Goal: Task Accomplishment & Management: Manage account settings

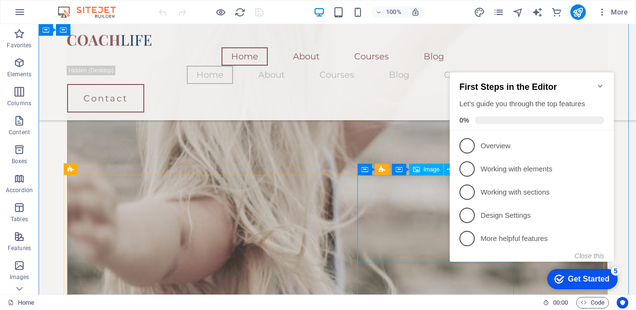
scroll to position [1110, 0]
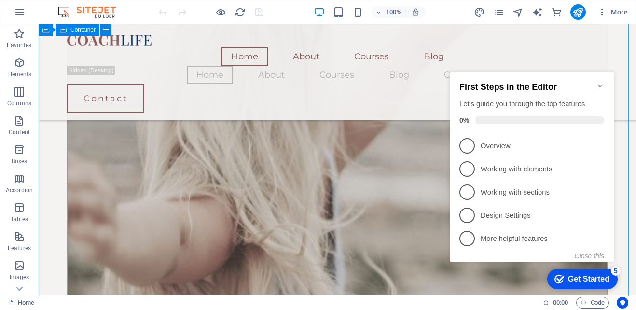
drag, startPoint x: 597, startPoint y: 253, endPoint x: 567, endPoint y: 187, distance: 72.2
click at [597, 253] on button "Close this" at bounding box center [589, 256] width 29 height 8
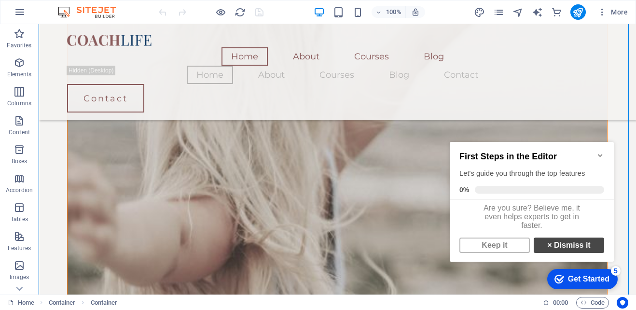
click at [555, 253] on link "× Dismiss it" at bounding box center [569, 245] width 70 height 15
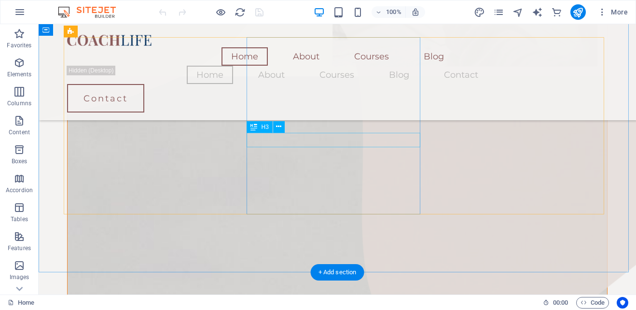
scroll to position [579, 0]
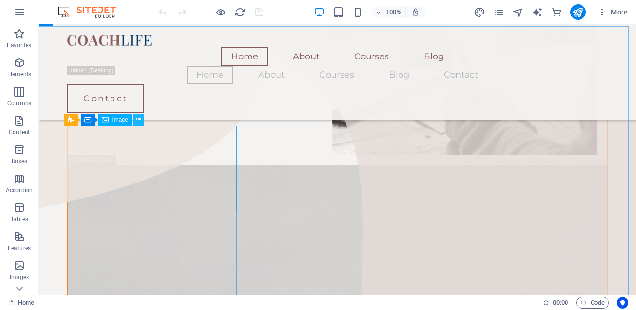
click at [137, 115] on icon at bounding box center [138, 119] width 5 height 10
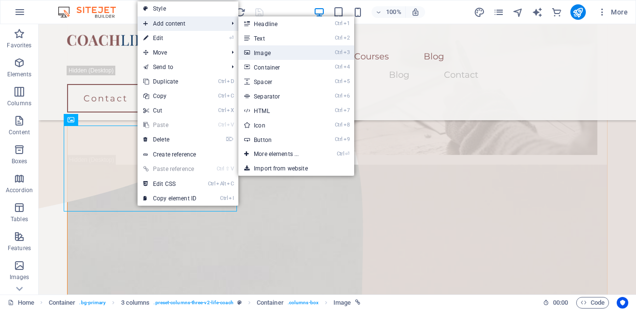
click at [272, 48] on link "Ctrl 3 Image" at bounding box center [278, 52] width 80 height 14
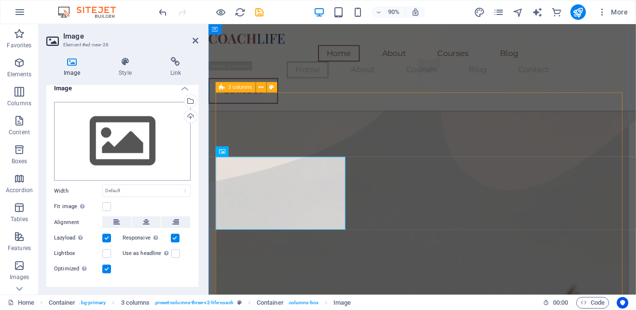
scroll to position [0, 0]
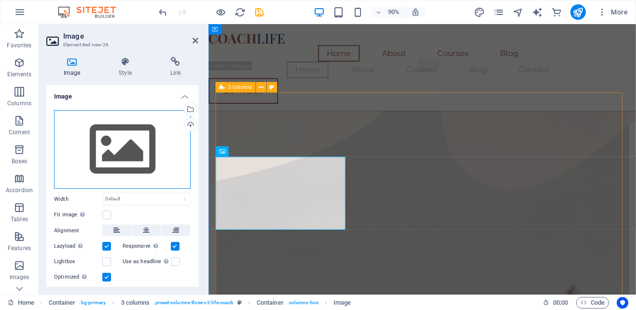
click at [105, 144] on div "Drag files here, click to choose files or select files from Files or our free s…" at bounding box center [122, 149] width 137 height 79
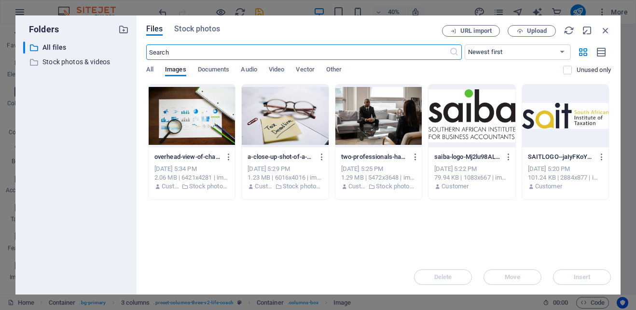
scroll to position [573, 0]
click at [376, 118] on div at bounding box center [379, 115] width 86 height 63
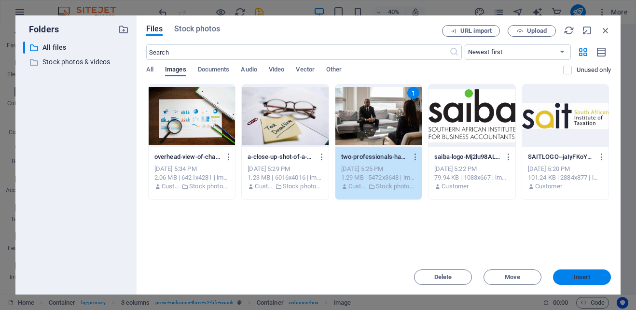
click at [565, 274] on span "Insert" at bounding box center [582, 277] width 50 height 6
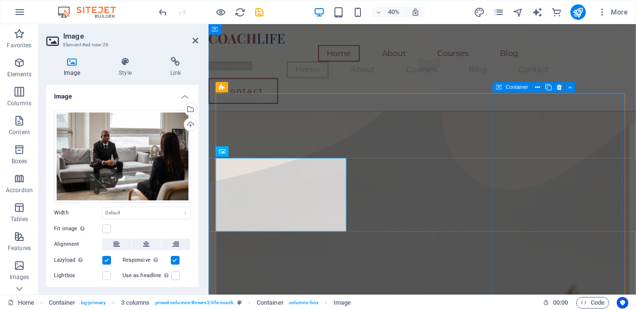
scroll to position [573, 0]
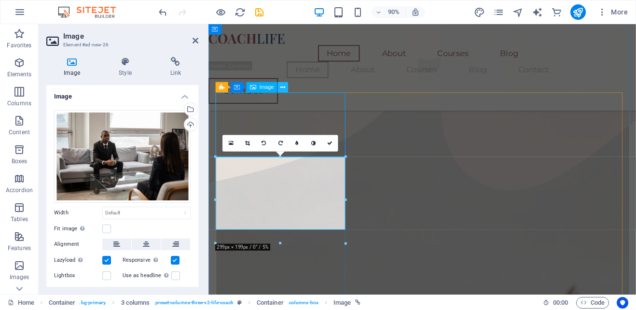
scroll to position [579, 0]
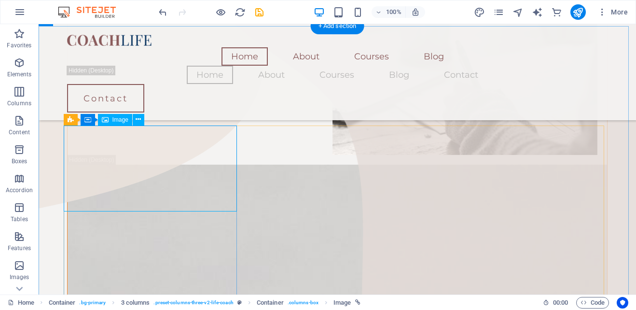
click at [137, 121] on icon at bounding box center [138, 119] width 5 height 10
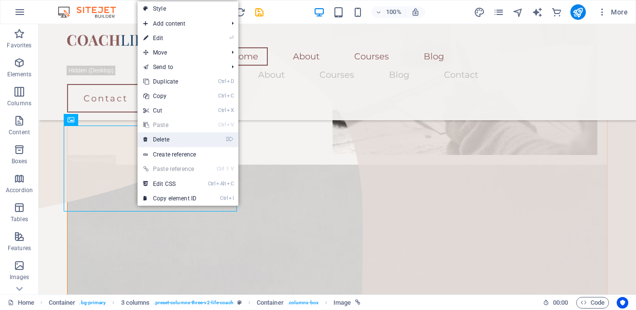
click at [169, 135] on link "⌦ Delete" at bounding box center [170, 139] width 65 height 14
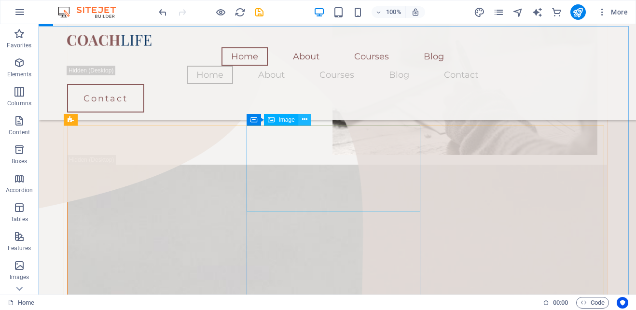
click at [307, 116] on icon at bounding box center [304, 119] width 5 height 10
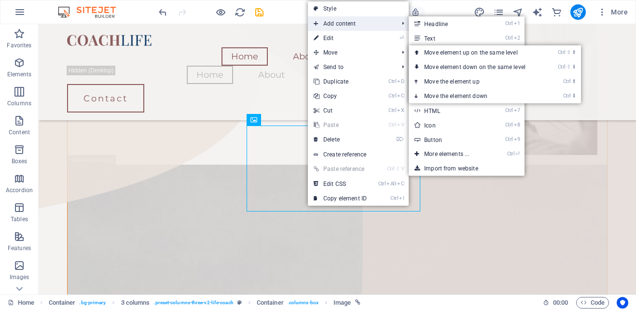
click at [359, 25] on span "Add content" at bounding box center [351, 23] width 86 height 14
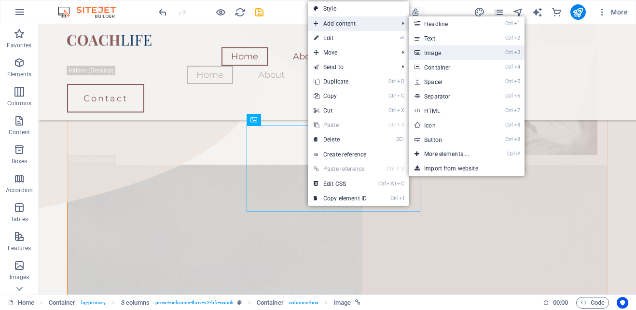
click at [440, 55] on link "Ctrl 3 Image" at bounding box center [449, 52] width 80 height 14
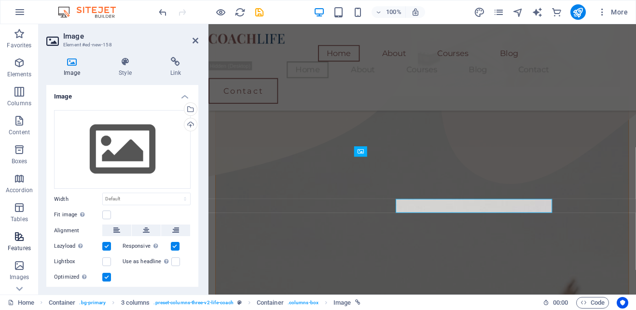
scroll to position [573, 0]
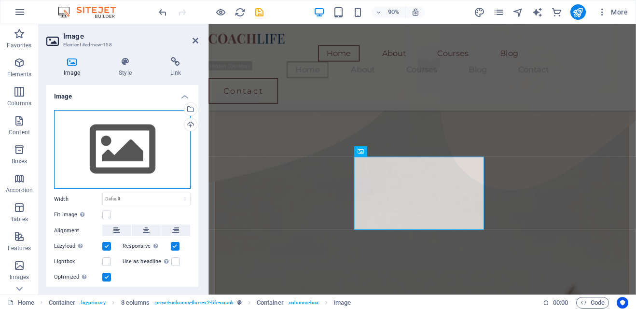
click at [147, 161] on div "Drag files here, click to choose files or select files from Files or our free s…" at bounding box center [122, 149] width 137 height 79
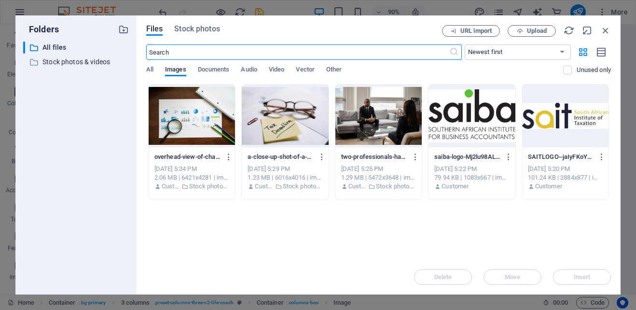
scroll to position [573, 0]
click at [280, 126] on div at bounding box center [285, 115] width 86 height 63
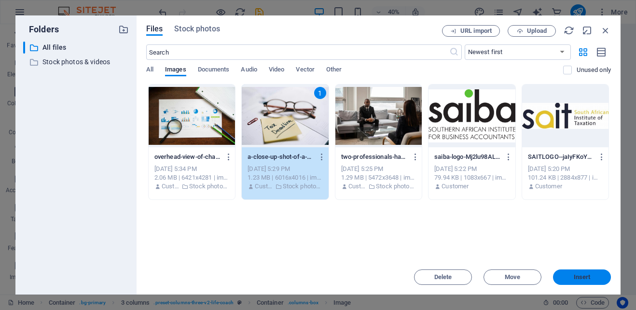
click at [593, 277] on span "Insert" at bounding box center [582, 277] width 50 height 6
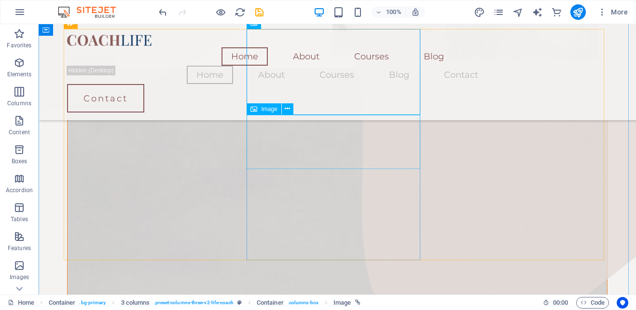
scroll to position [531, 0]
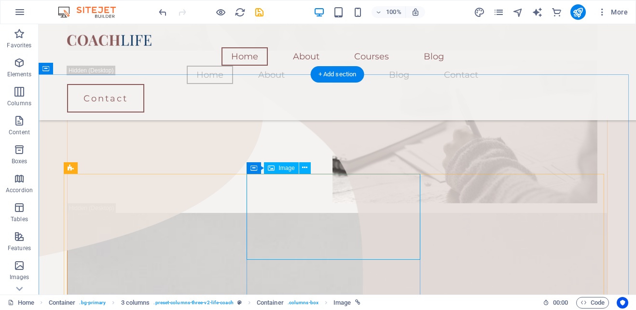
click at [308, 166] on icon at bounding box center [304, 168] width 5 height 10
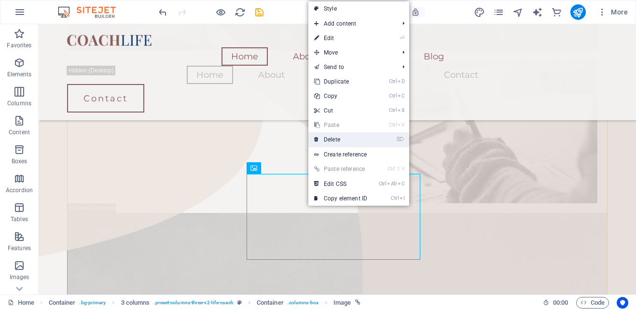
click at [341, 141] on link "⌦ Delete" at bounding box center [340, 139] width 65 height 14
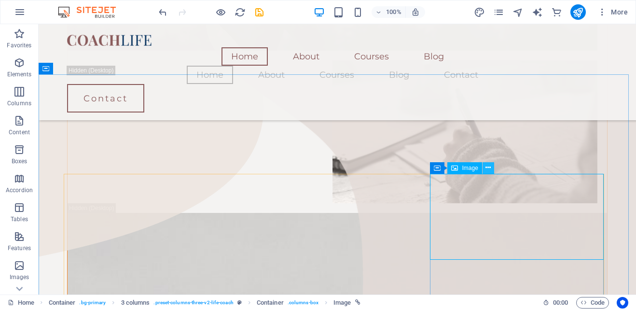
click at [491, 166] on icon at bounding box center [488, 168] width 5 height 10
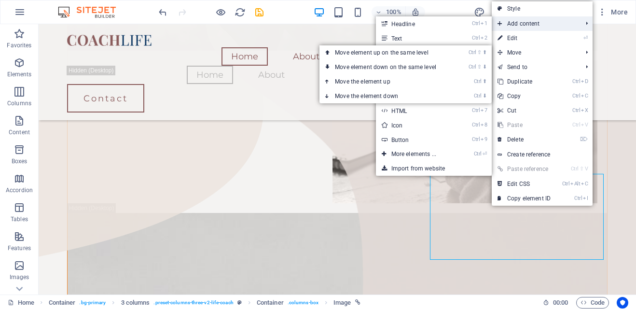
click at [530, 28] on span "Add content" at bounding box center [535, 23] width 86 height 14
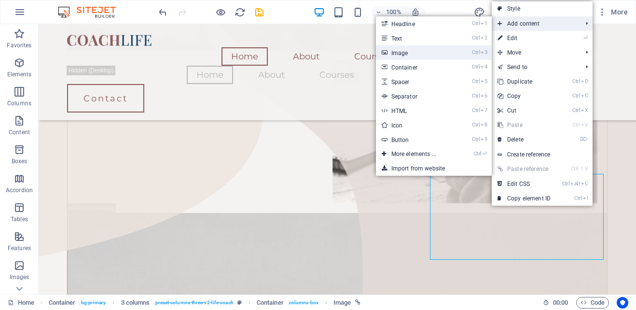
click at [415, 57] on link "Ctrl 3 Image" at bounding box center [416, 52] width 80 height 14
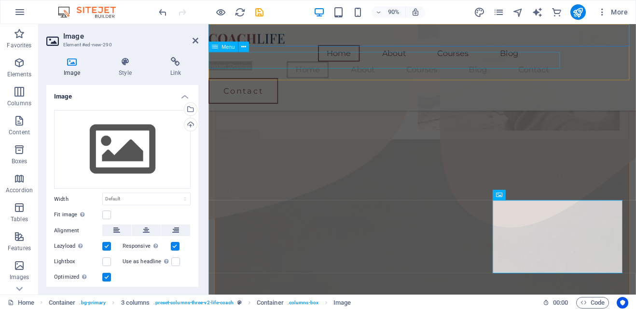
scroll to position [524, 0]
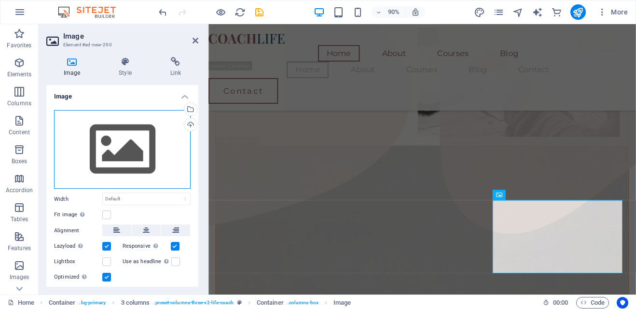
click at [122, 150] on div "Drag files here, click to choose files or select files from Files or our free s…" at bounding box center [122, 149] width 137 height 79
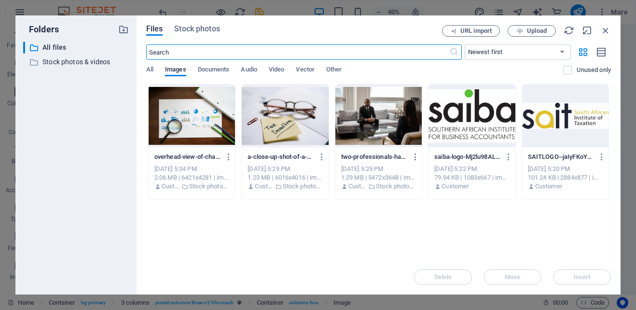
scroll to position [525, 0]
click at [192, 127] on div at bounding box center [192, 115] width 86 height 63
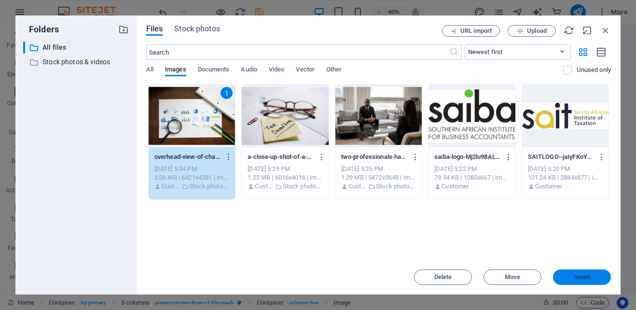
click at [596, 270] on button "Insert" at bounding box center [582, 276] width 58 height 15
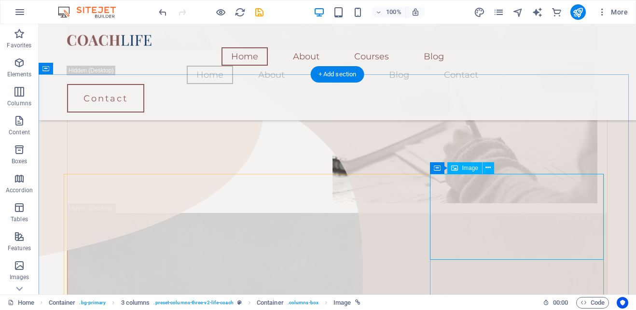
drag, startPoint x: 542, startPoint y: 203, endPoint x: 541, endPoint y: 196, distance: 6.9
click at [488, 169] on icon at bounding box center [488, 168] width 5 height 10
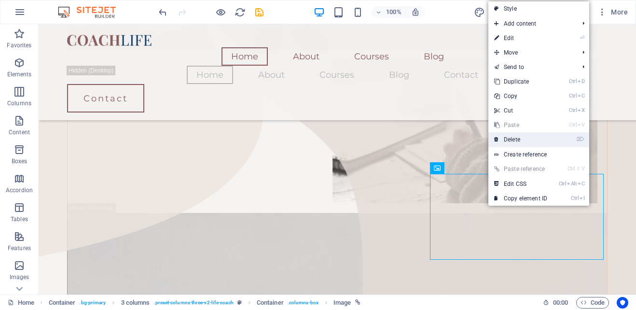
click at [512, 137] on link "⌦ Delete" at bounding box center [521, 139] width 65 height 14
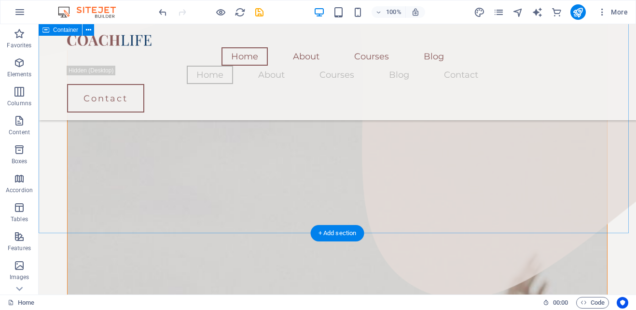
scroll to position [724, 0]
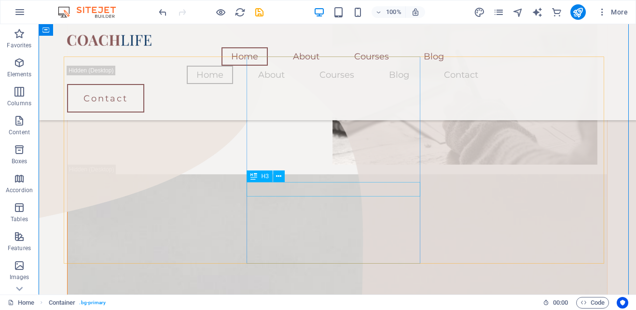
scroll to position [531, 0]
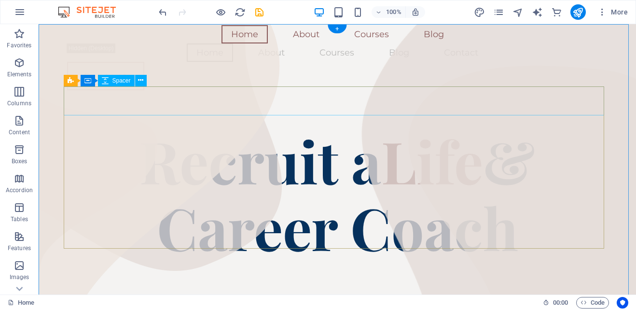
scroll to position [0, 0]
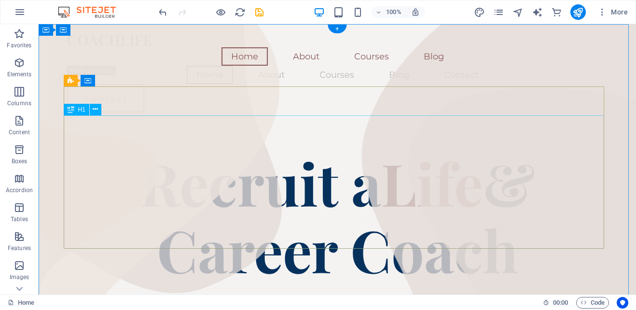
click at [345, 187] on div "Recruit a Life & Career Coach" at bounding box center [337, 215] width 541 height 133
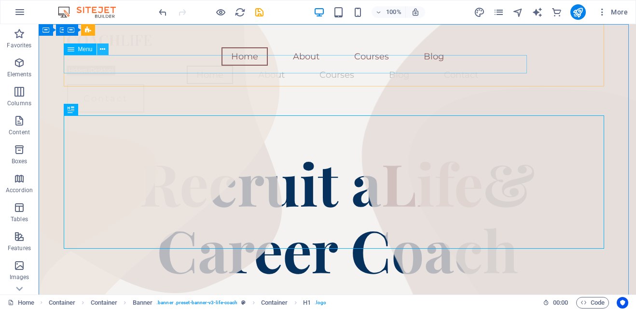
click at [0, 0] on button at bounding box center [0, 0] width 0 height 0
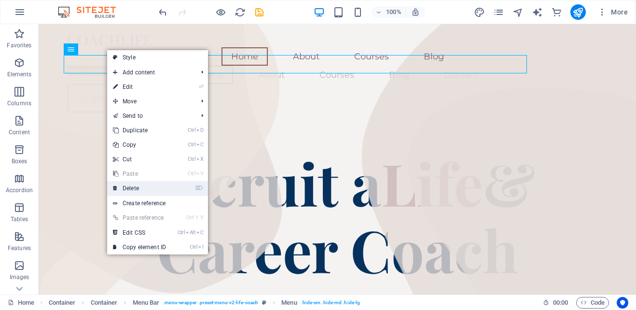
click at [135, 190] on link "⌦ Delete" at bounding box center [139, 188] width 65 height 14
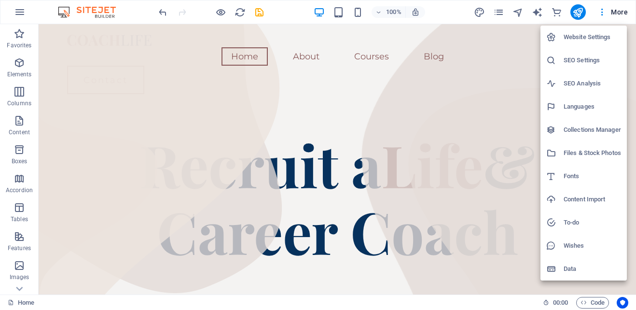
click at [603, 13] on div at bounding box center [318, 155] width 636 height 310
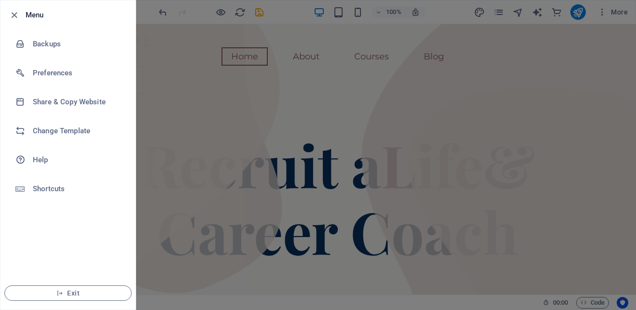
click at [182, 85] on div at bounding box center [318, 155] width 636 height 310
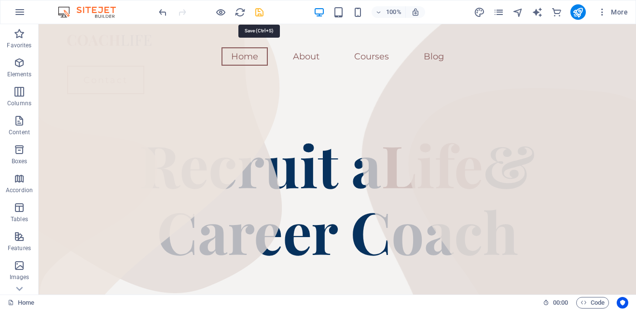
click at [262, 13] on icon "save" at bounding box center [259, 12] width 11 height 11
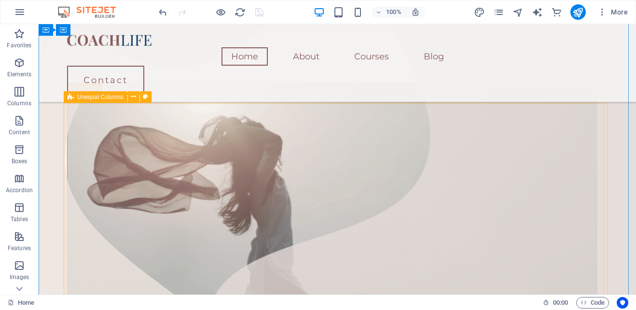
scroll to position [241, 0]
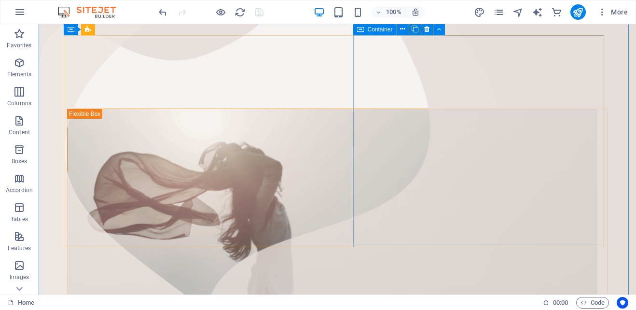
scroll to position [193, 0]
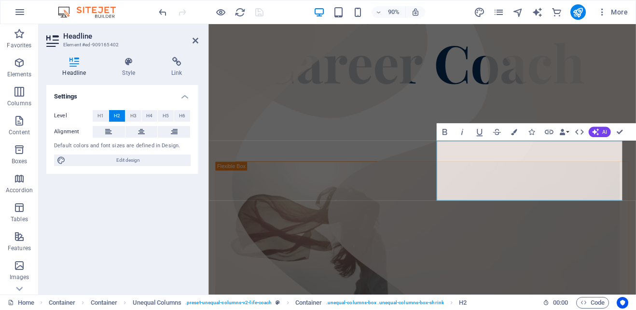
scroll to position [154, 0]
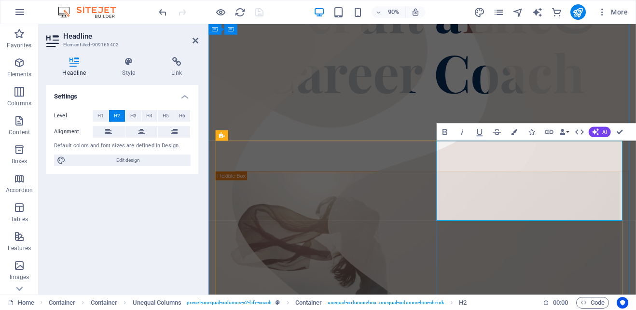
click at [634, 110] on div at bounding box center [446, 148] width 460 height 77
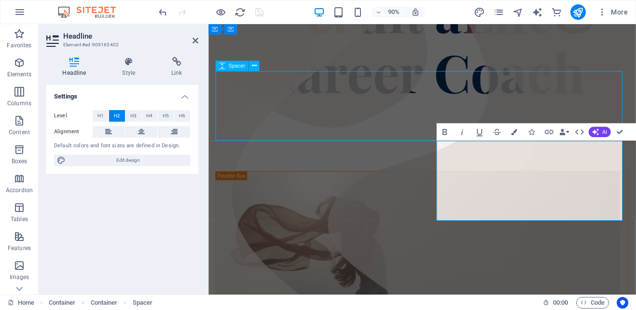
scroll to position [160, 0]
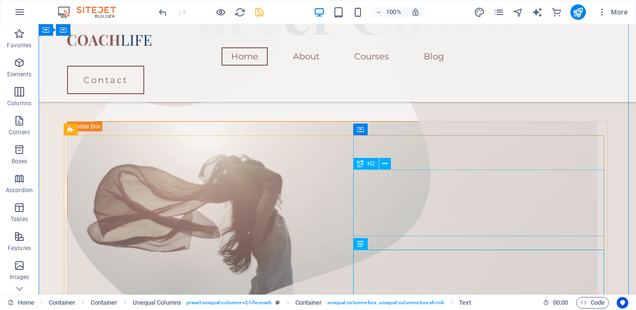
scroll to position [209, 0]
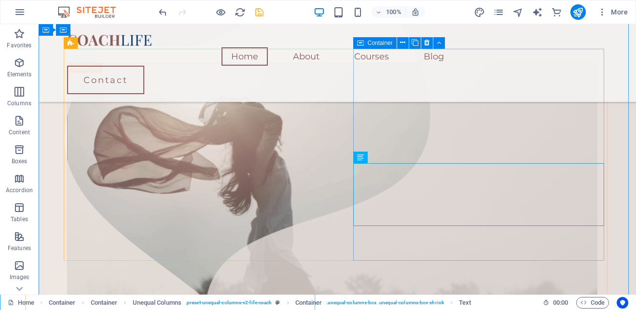
scroll to position [305, 0]
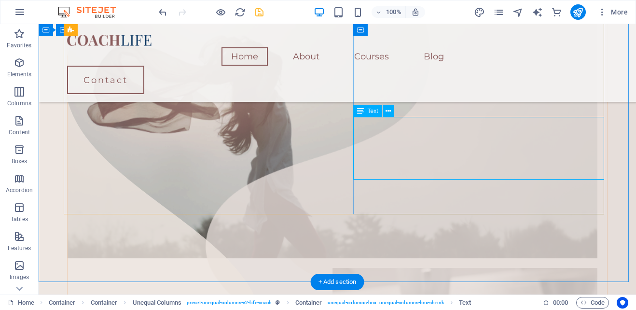
drag, startPoint x: 522, startPoint y: 160, endPoint x: 388, endPoint y: 175, distance: 135.5
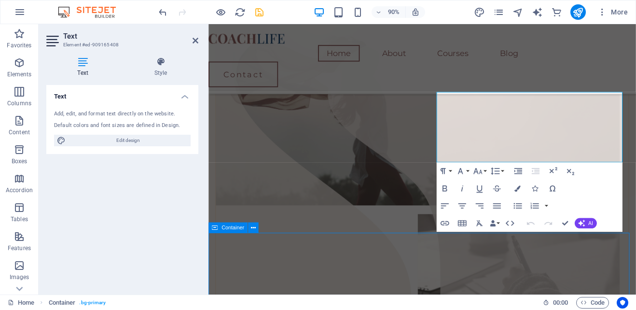
scroll to position [305, 0]
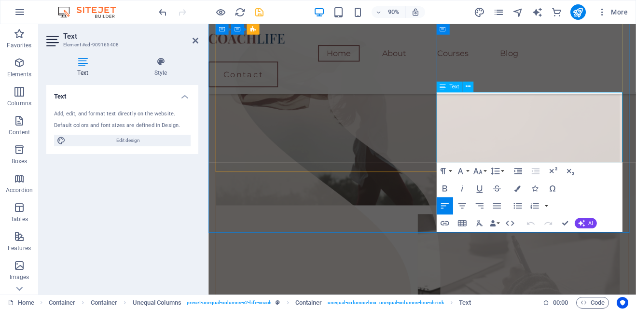
drag, startPoint x: 549, startPoint y: 170, endPoint x: 468, endPoint y: 107, distance: 102.5
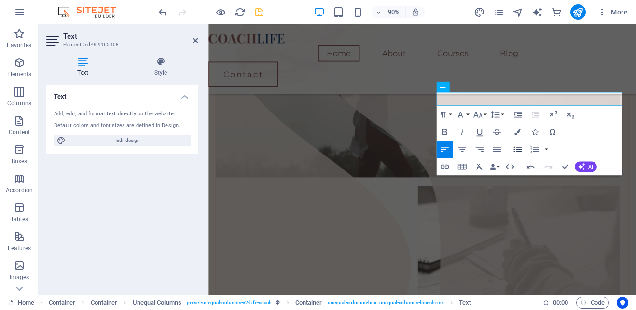
click at [523, 151] on icon "button" at bounding box center [518, 149] width 11 height 11
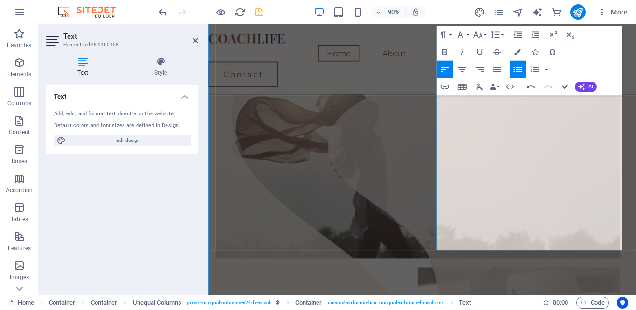
scroll to position [336, 0]
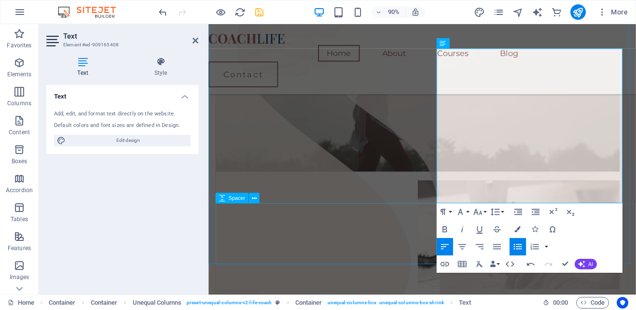
drag, startPoint x: 424, startPoint y: 249, endPoint x: 572, endPoint y: 226, distance: 149.4
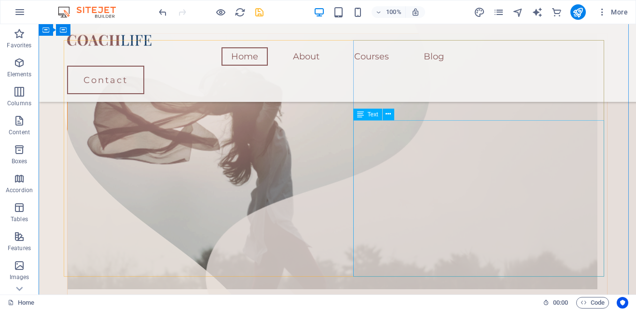
scroll to position [285, 0]
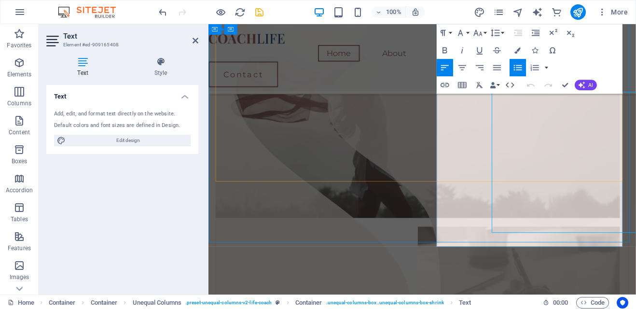
scroll to position [288, 0]
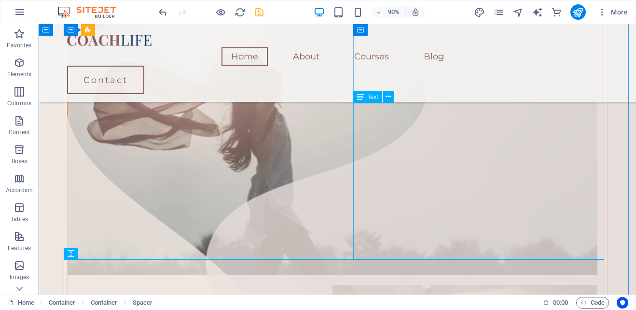
scroll to position [285, 0]
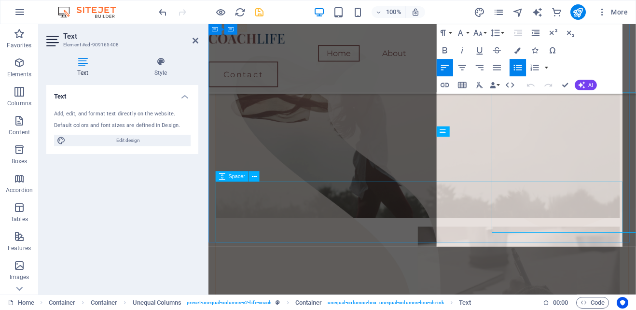
scroll to position [288, 0]
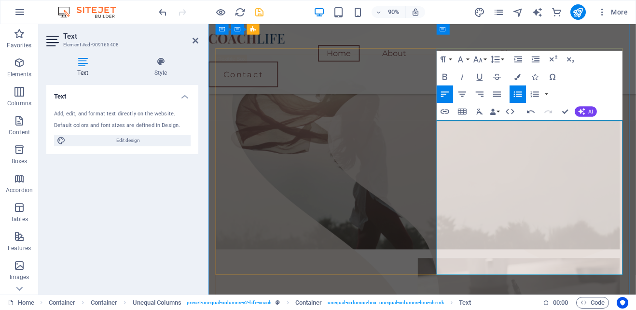
scroll to position [240, 0]
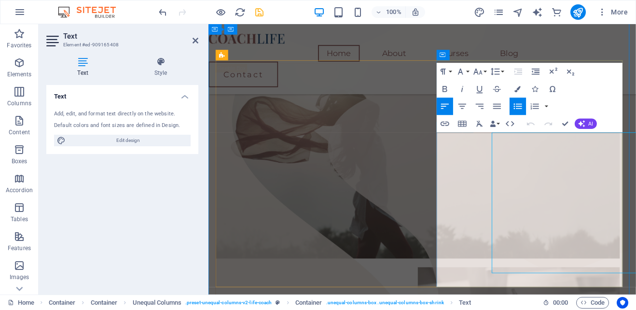
scroll to position [243, 0]
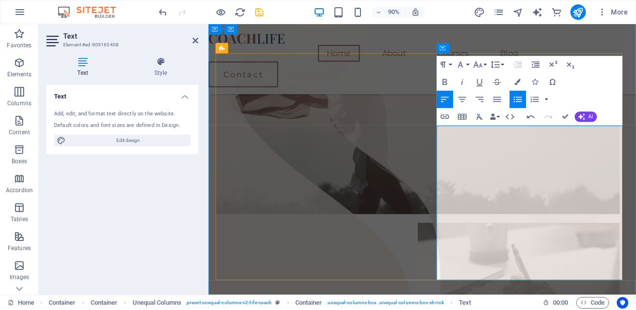
scroll to position [292, 0]
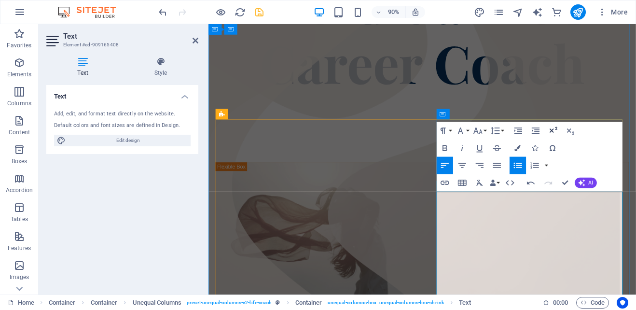
scroll to position [147, 0]
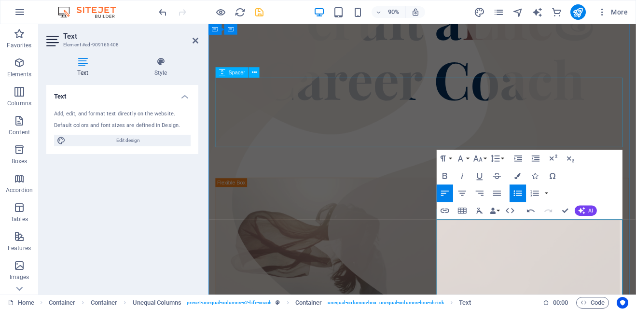
click at [473, 117] on div at bounding box center [446, 155] width 460 height 77
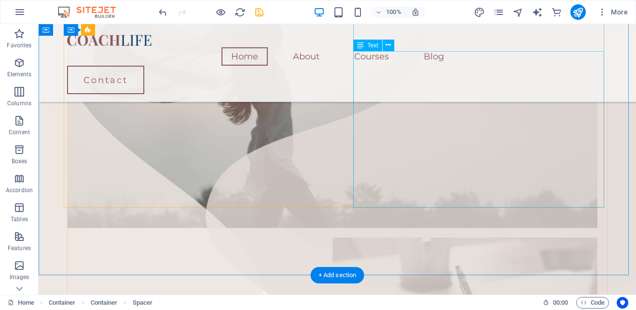
scroll to position [336, 0]
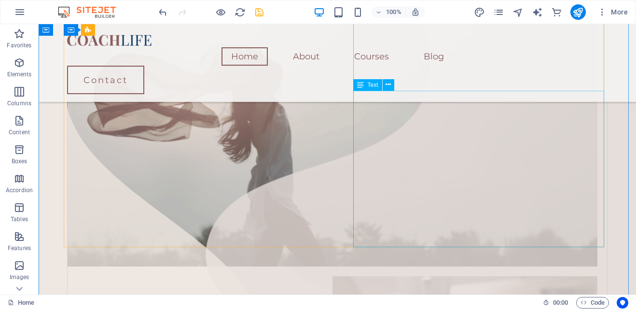
scroll to position [288, 0]
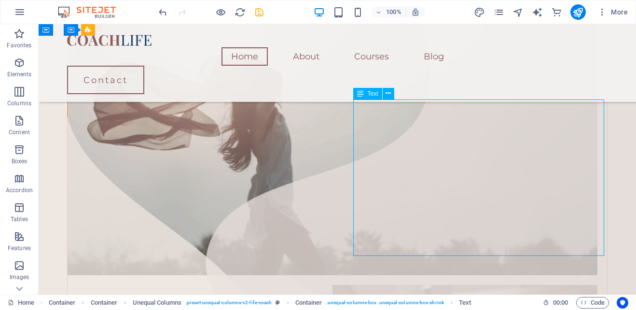
drag, startPoint x: 377, startPoint y: 244, endPoint x: 225, endPoint y: 269, distance: 153.6
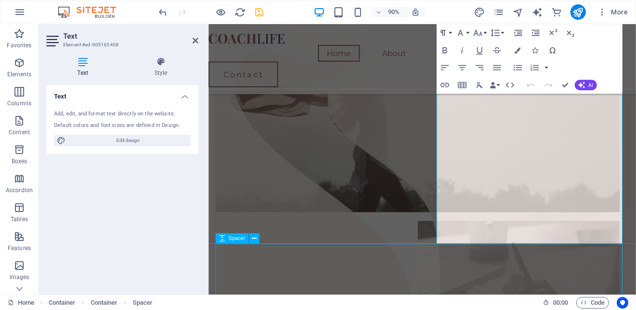
scroll to position [288, 0]
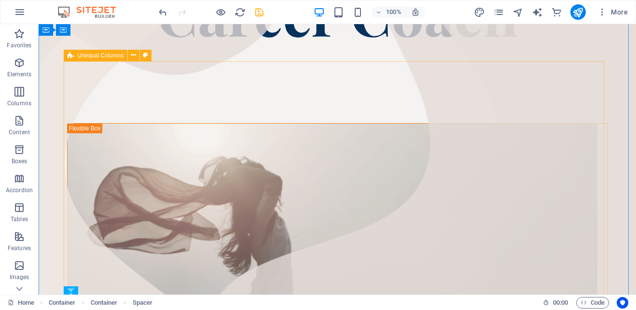
scroll to position [192, 0]
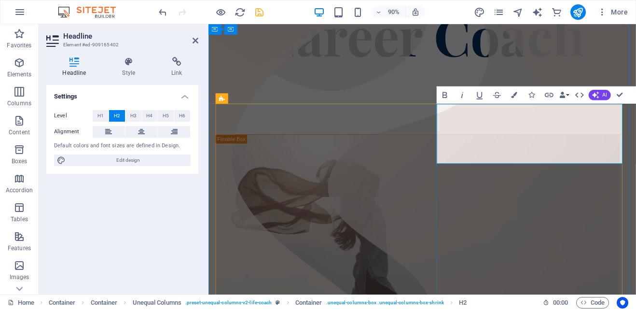
click at [429, 69] on div at bounding box center [446, 107] width 460 height 77
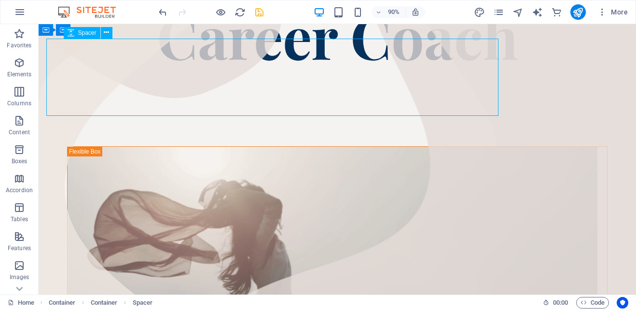
scroll to position [192, 0]
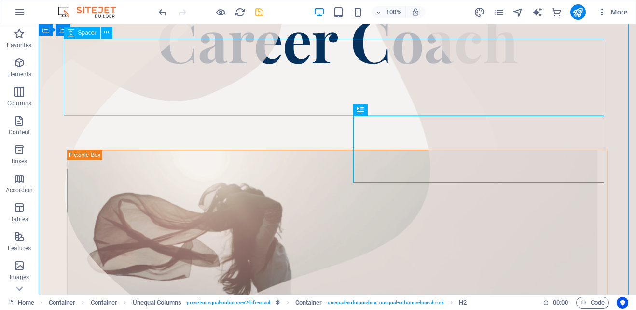
click at [552, 72] on div at bounding box center [337, 110] width 541 height 77
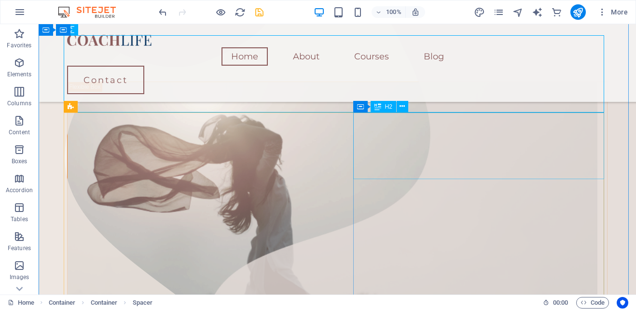
scroll to position [240, 0]
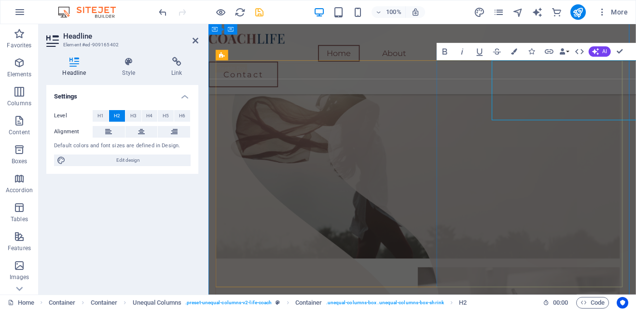
scroll to position [243, 0]
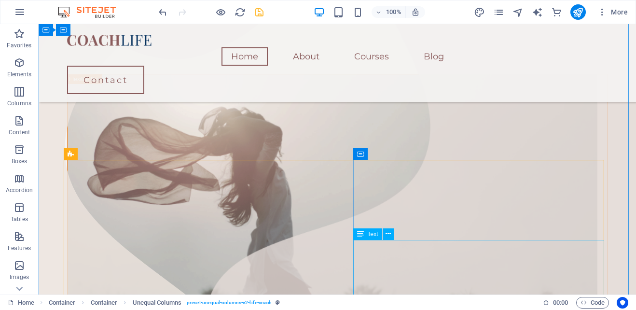
scroll to position [147, 0]
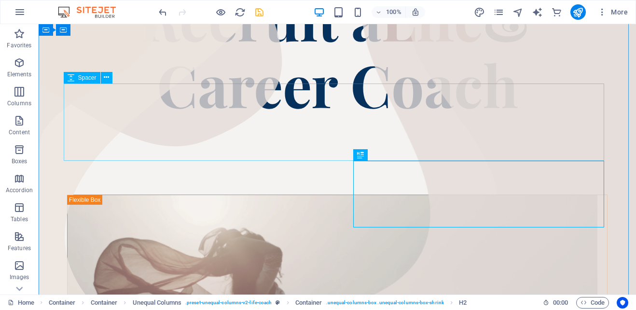
click at [547, 117] on div at bounding box center [337, 155] width 541 height 77
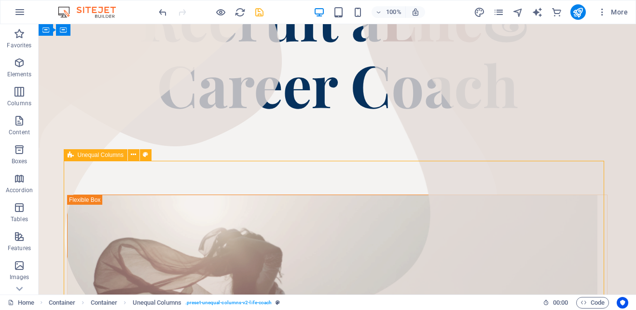
drag, startPoint x: 352, startPoint y: 187, endPoint x: 337, endPoint y: 184, distance: 15.2
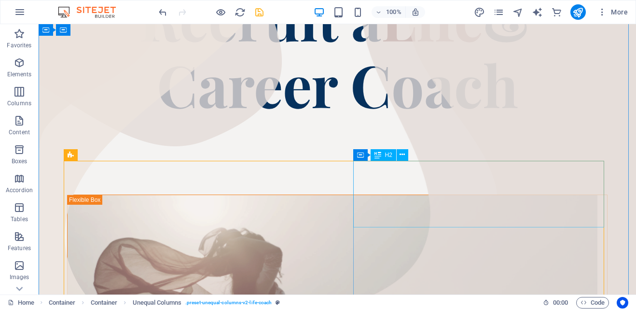
click at [405, 155] on icon at bounding box center [402, 155] width 5 height 10
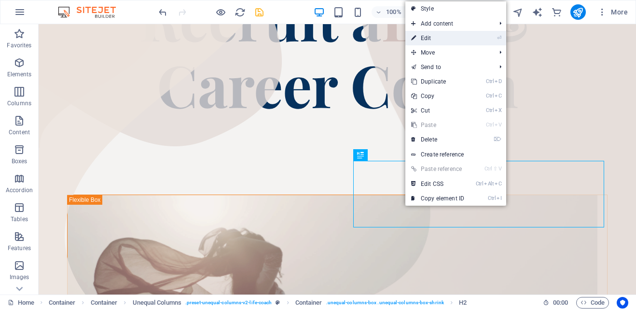
click at [428, 35] on link "⏎ Edit" at bounding box center [437, 38] width 65 height 14
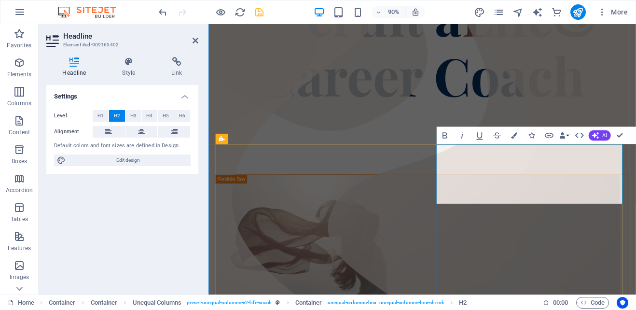
drag, startPoint x: 462, startPoint y: 200, endPoint x: 425, endPoint y: 199, distance: 36.7
click at [583, 133] on icon "button" at bounding box center [579, 135] width 11 height 11
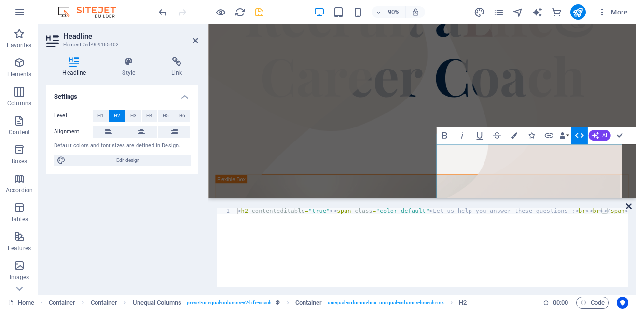
drag, startPoint x: 629, startPoint y: 205, endPoint x: 467, endPoint y: 200, distance: 161.8
click at [629, 205] on icon at bounding box center [629, 206] width 6 height 8
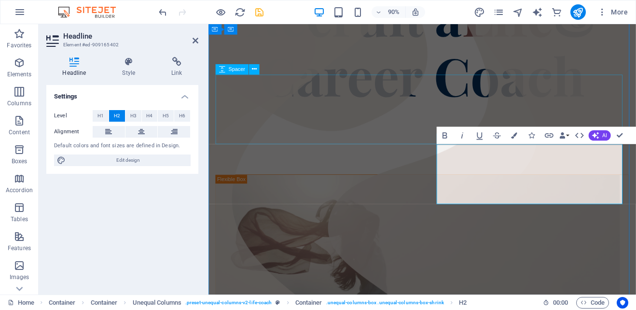
click at [610, 114] on div at bounding box center [446, 152] width 460 height 77
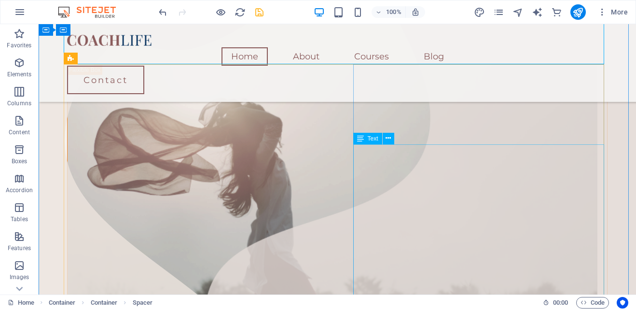
scroll to position [243, 0]
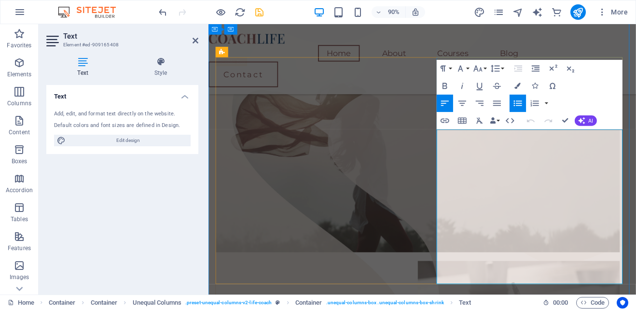
scroll to position [198, 0]
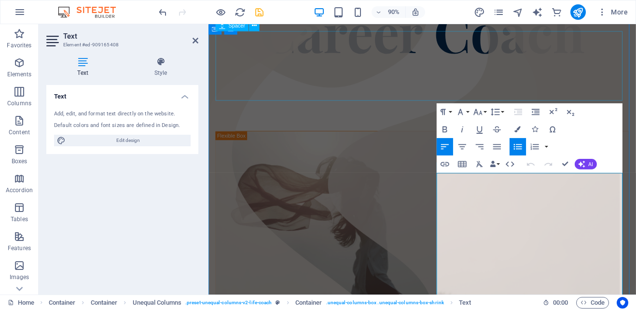
click at [625, 90] on div at bounding box center [446, 104] width 460 height 77
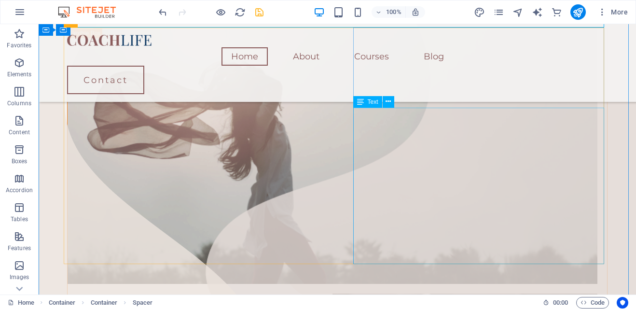
scroll to position [280, 0]
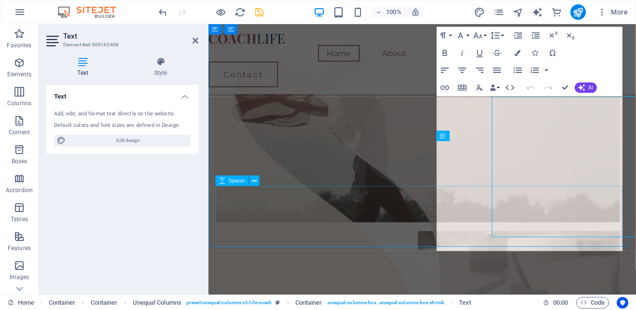
scroll to position [283, 0]
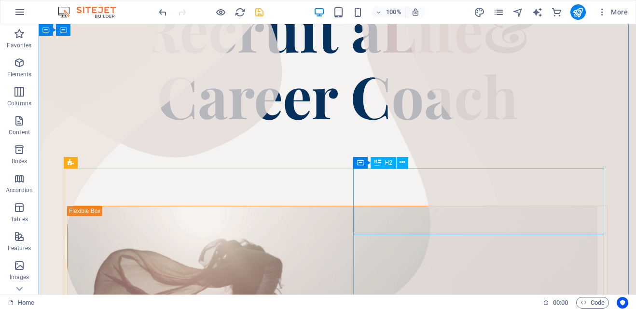
scroll to position [280, 0]
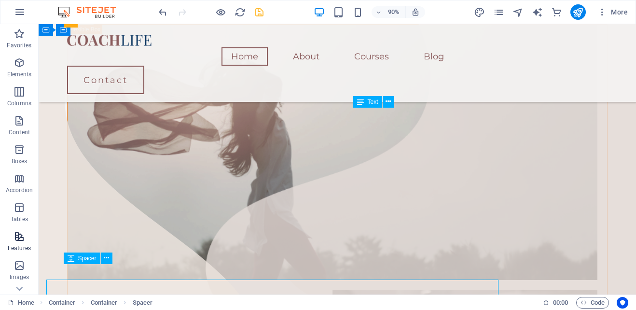
scroll to position [280, 0]
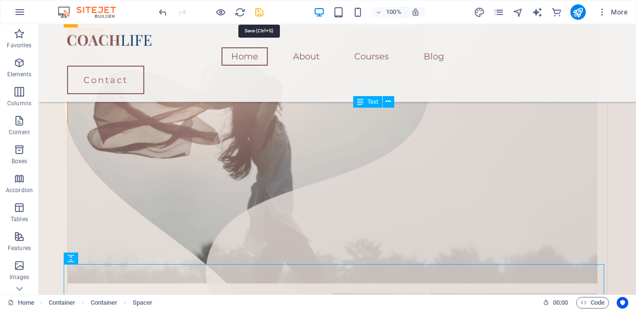
click at [258, 7] on icon "save" at bounding box center [259, 12] width 11 height 11
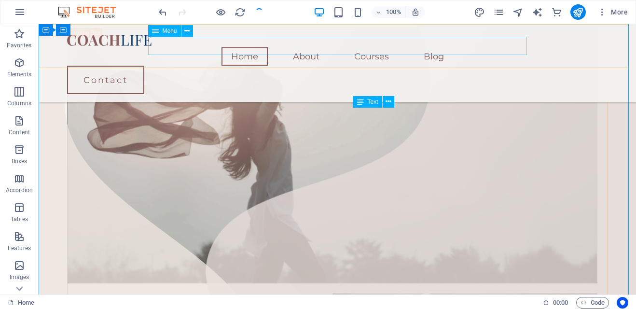
click at [368, 47] on nav "Home About Courses Blog" at bounding box center [337, 56] width 541 height 18
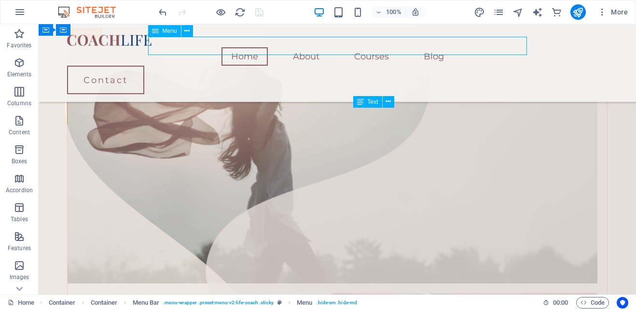
click at [371, 47] on nav "Home About Courses Blog" at bounding box center [337, 56] width 541 height 18
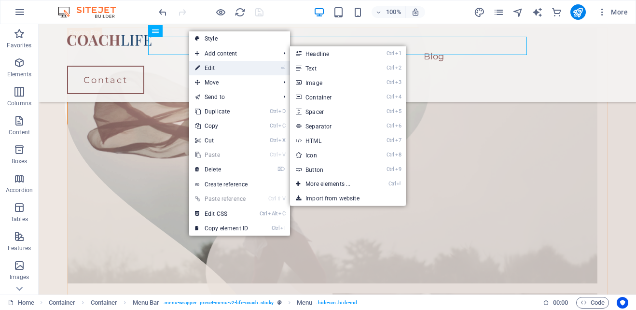
drag, startPoint x: 214, startPoint y: 65, endPoint x: 75, endPoint y: 46, distance: 140.8
click at [214, 65] on link "⏎ Edit" at bounding box center [221, 68] width 65 height 14
select select
select select "1"
select select
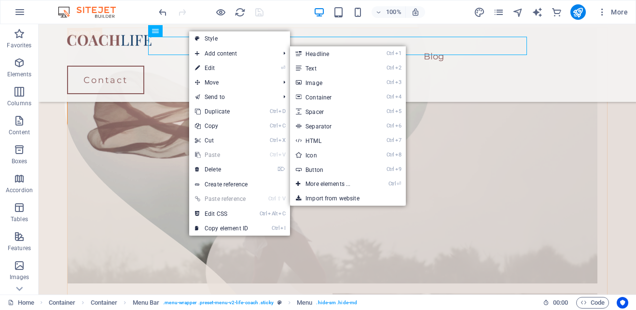
select select "2"
select select
select select "3"
select select
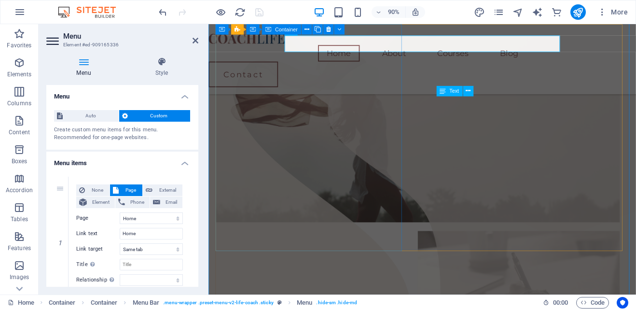
scroll to position [283, 0]
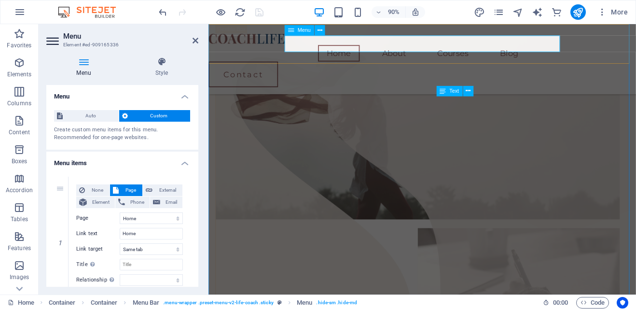
click at [468, 47] on nav "Home About Courses Blog" at bounding box center [446, 56] width 475 height 18
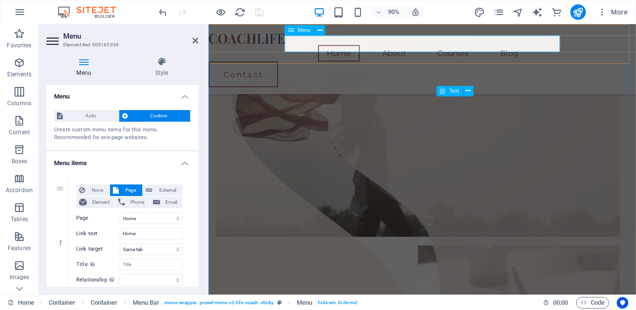
click at [479, 47] on nav "Home About Courses Blog" at bounding box center [446, 56] width 475 height 18
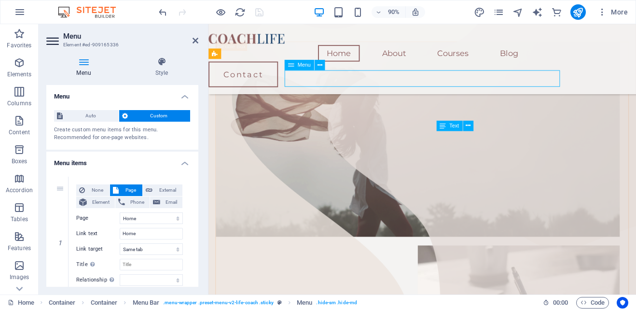
scroll to position [245, 0]
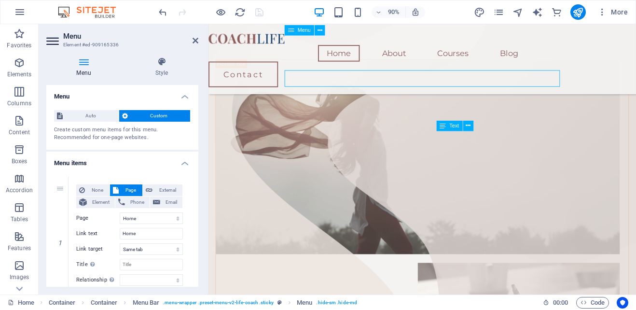
click at [485, 47] on nav "Home About Courses Blog" at bounding box center [446, 56] width 475 height 18
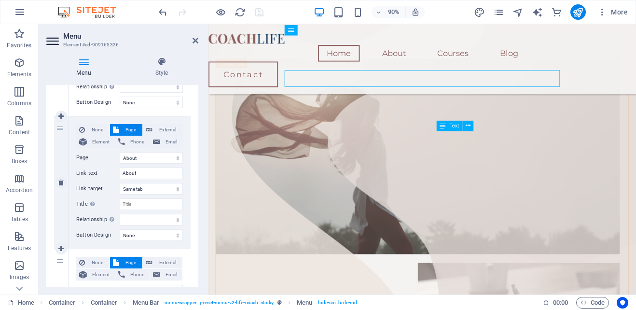
scroll to position [241, 0]
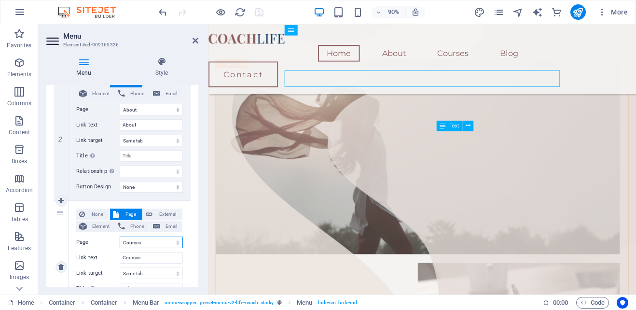
click at [147, 241] on select "Home About Courses Blog Contact Legal Notice Privacy" at bounding box center [151, 243] width 63 height 12
click at [148, 246] on select "Home About Courses Blog Contact Legal Notice Privacy" at bounding box center [151, 243] width 63 height 12
click at [148, 245] on select "Home About Courses Blog Contact Legal Notice Privacy" at bounding box center [151, 243] width 63 height 12
click at [147, 242] on select "Home About Courses Blog Contact Legal Notice Privacy" at bounding box center [151, 243] width 63 height 12
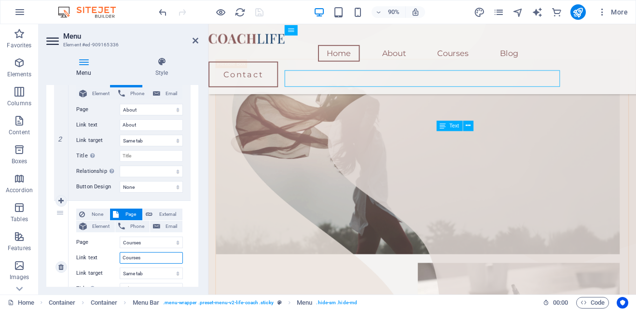
click at [146, 259] on input "Courses" at bounding box center [151, 258] width 63 height 12
type input "C"
select select
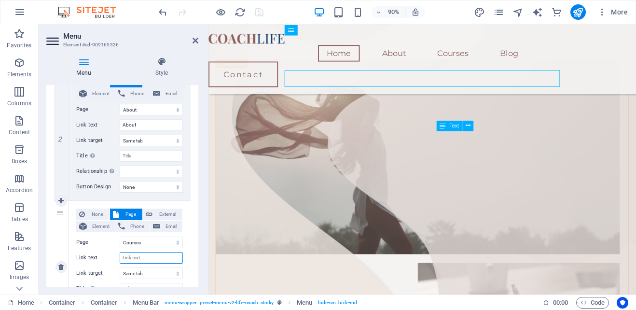
select select
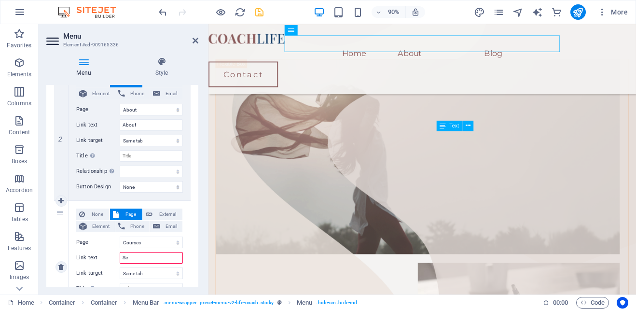
type input "Ser"
select select
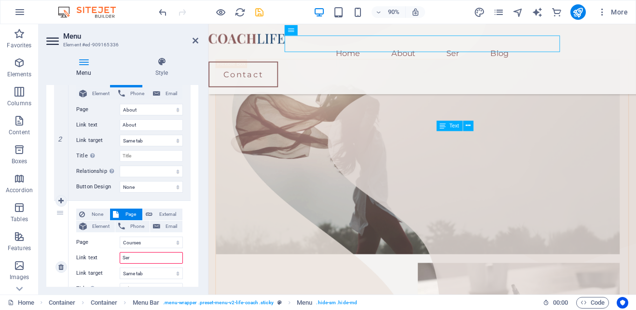
type input "Serv"
select select
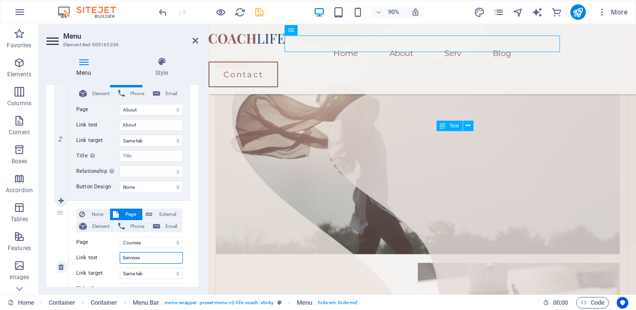
type input "Services"
select select
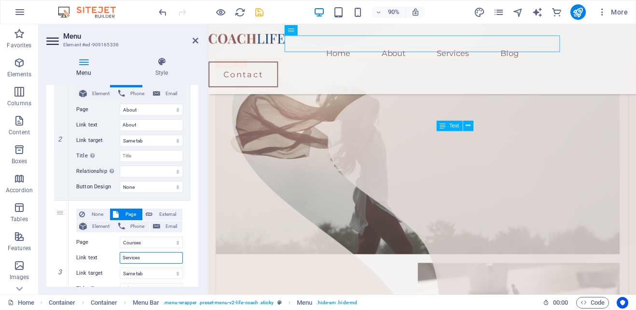
type input "Services"
click at [204, 253] on div "Menu Style Menu Auto Custom Create custom menu items for this menu. Recommended…" at bounding box center [123, 171] width 168 height 245
click at [178, 242] on select "Home About Courses Blog Contact Legal Notice Privacy" at bounding box center [151, 243] width 63 height 12
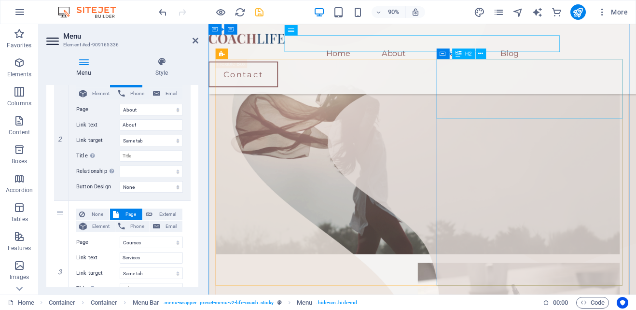
drag, startPoint x: 641, startPoint y: 116, endPoint x: 768, endPoint y: 107, distance: 127.3
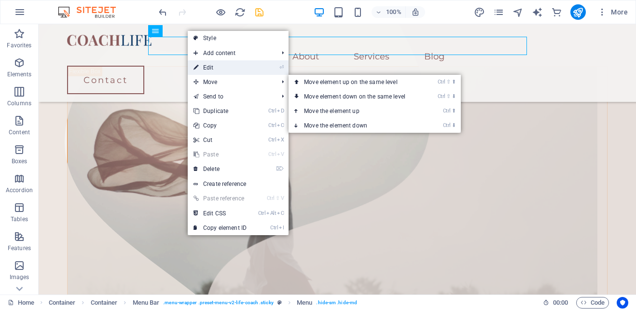
click at [213, 66] on link "⏎ Edit" at bounding box center [220, 67] width 65 height 14
select select
select select "1"
select select
select select "2"
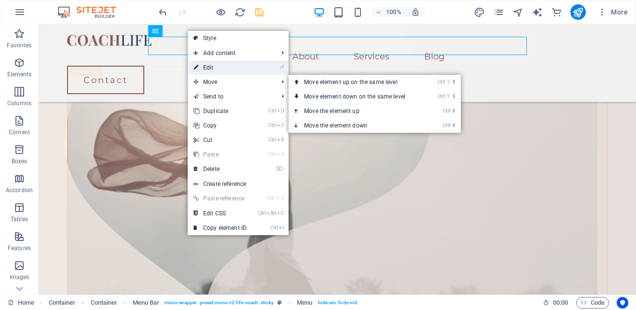
select select
select select "3"
select select
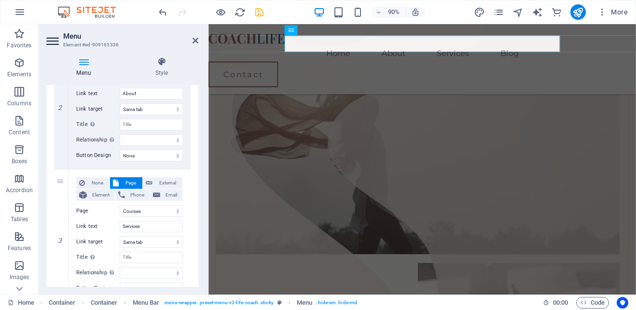
scroll to position [290, 0]
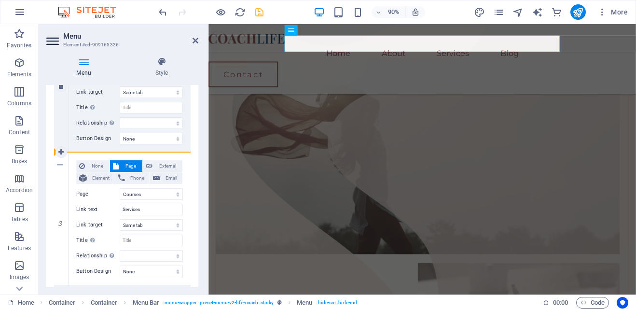
drag, startPoint x: 61, startPoint y: 163, endPoint x: 64, endPoint y: 103, distance: 60.4
click at [64, 103] on div "1 None Page External Element Phone Email Page Home About Courses Blog Contact L…" at bounding box center [122, 152] width 137 height 531
select select
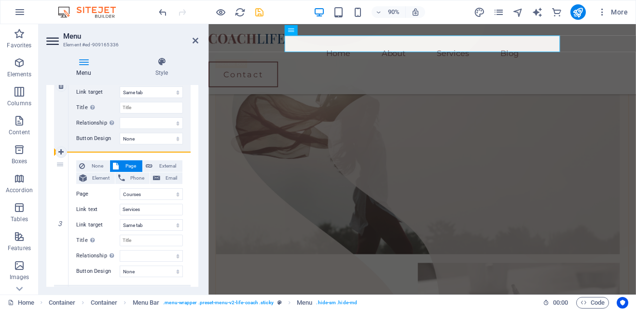
select select
drag, startPoint x: 63, startPoint y: 170, endPoint x: 70, endPoint y: 242, distance: 72.2
click at [70, 244] on div "3 None Page External Element Phone Email Page Home About Courses Blog Contact L…" at bounding box center [122, 219] width 137 height 133
select select
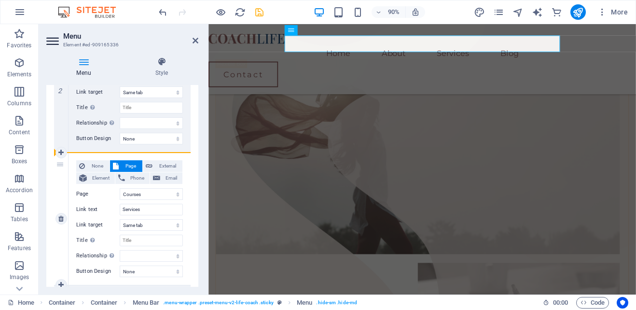
select select
drag, startPoint x: 59, startPoint y: 168, endPoint x: 80, endPoint y: 116, distance: 55.9
click at [80, 116] on div "1 None Page External Element Phone Email Page Home About Courses Blog Contact L…" at bounding box center [122, 152] width 137 height 531
select select
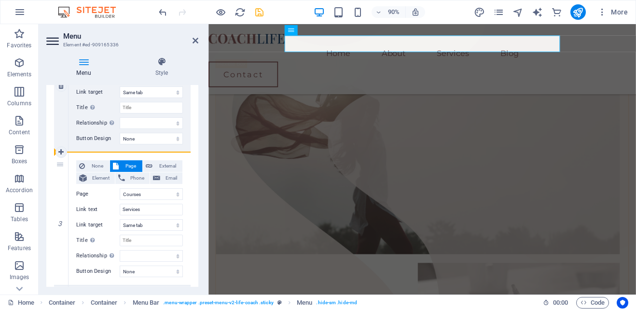
select select
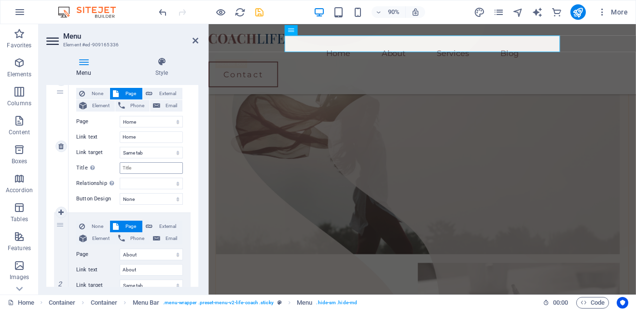
scroll to position [48, 0]
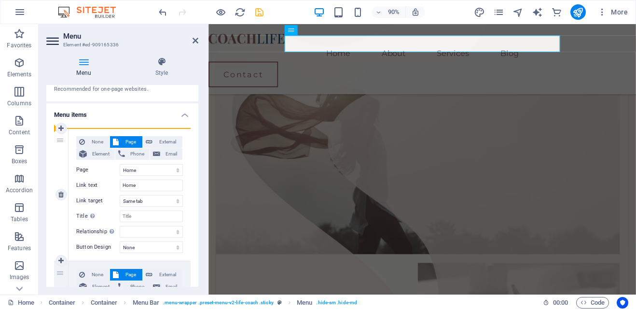
drag, startPoint x: 59, startPoint y: 139, endPoint x: 68, endPoint y: 150, distance: 14.1
click at [68, 150] on div "1" at bounding box center [61, 194] width 14 height 132
select select
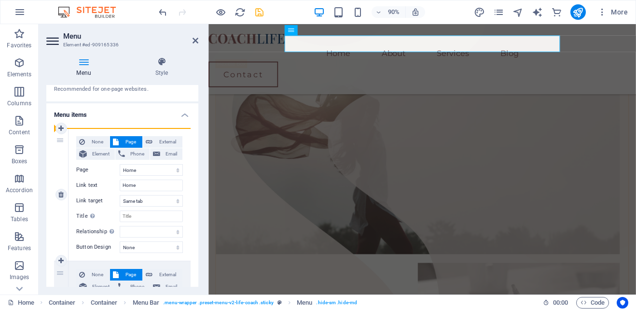
select select
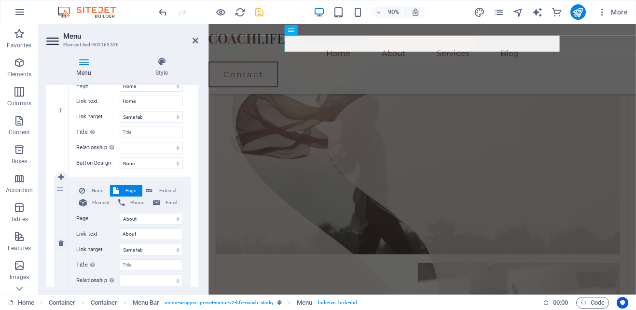
scroll to position [145, 0]
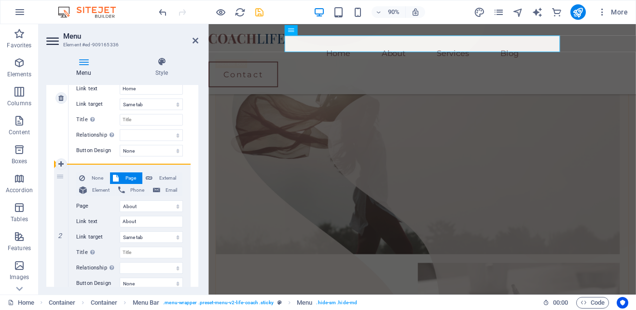
drag, startPoint x: 56, startPoint y: 173, endPoint x: 98, endPoint y: 133, distance: 58.4
click at [98, 133] on div "1 None Page External Element Phone Email Page Home About Courses Blog Contact L…" at bounding box center [122, 297] width 137 height 531
select select
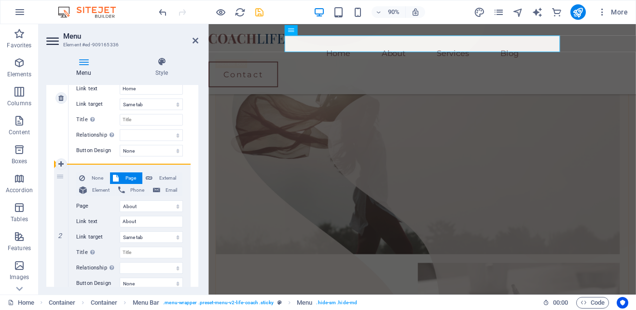
select select
drag, startPoint x: 58, startPoint y: 174, endPoint x: 71, endPoint y: 120, distance: 55.0
click at [71, 120] on div "1 None Page External Element Phone Email Page Home About Courses Blog Contact L…" at bounding box center [122, 297] width 137 height 531
select select
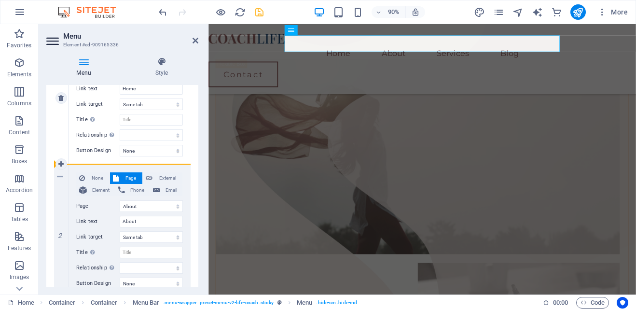
select select
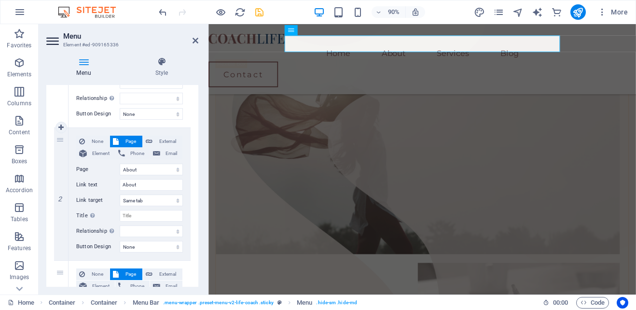
scroll to position [241, 0]
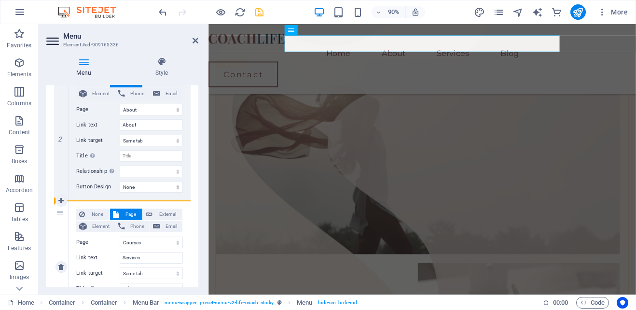
drag, startPoint x: 63, startPoint y: 157, endPoint x: 75, endPoint y: 253, distance: 96.9
click at [75, 253] on div "1 None Page External Element Phone Email Page Home About Courses Blog Contact L…" at bounding box center [122, 200] width 137 height 531
select select
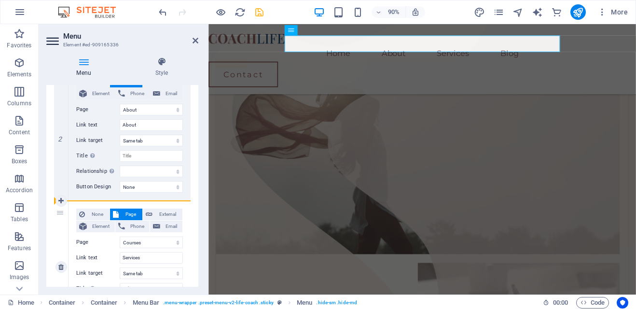
select select
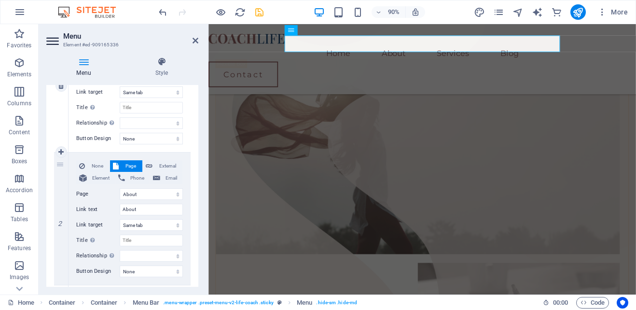
scroll to position [158, 0]
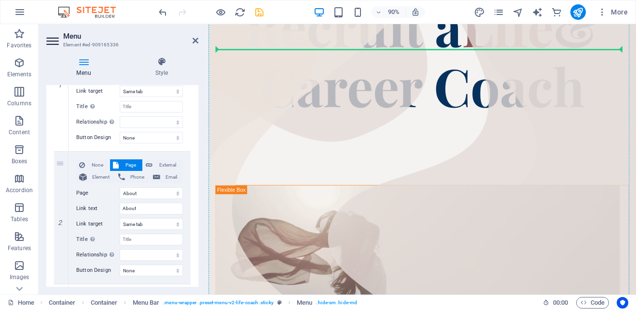
drag, startPoint x: 488, startPoint y: 48, endPoint x: 401, endPoint y: 49, distance: 86.9
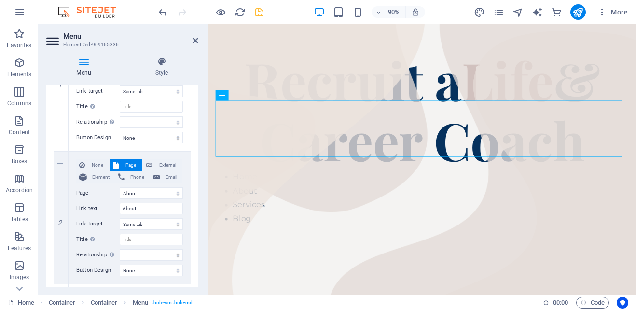
scroll to position [0, 0]
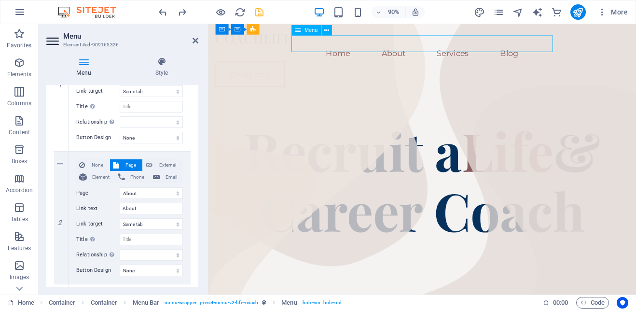
drag, startPoint x: 483, startPoint y: 43, endPoint x: 404, endPoint y: 41, distance: 79.7
click at [404, 47] on nav "Home About Services Blog" at bounding box center [446, 56] width 460 height 18
click at [491, 47] on nav "Home About Services Blog" at bounding box center [446, 56] width 460 height 18
click at [489, 47] on nav "Home About Services Blog" at bounding box center [446, 56] width 460 height 18
click at [536, 47] on nav "Home About Services Blog" at bounding box center [446, 56] width 460 height 18
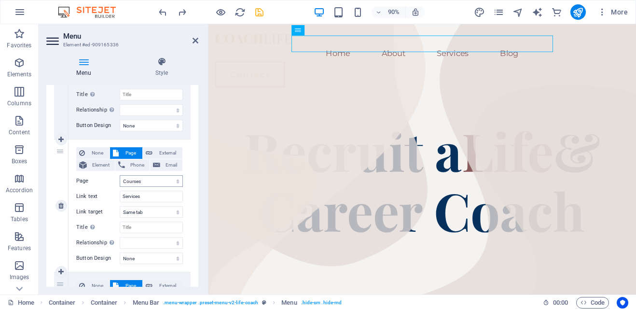
scroll to position [399, 0]
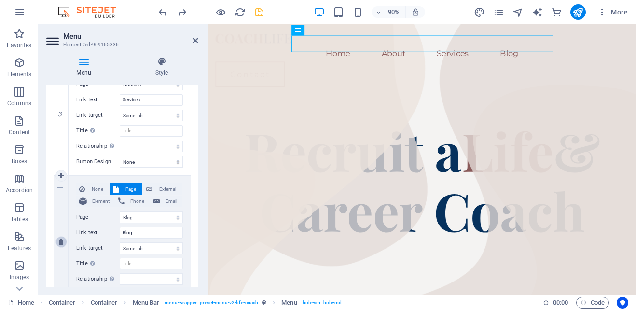
click at [63, 240] on icon at bounding box center [60, 241] width 5 height 7
select select
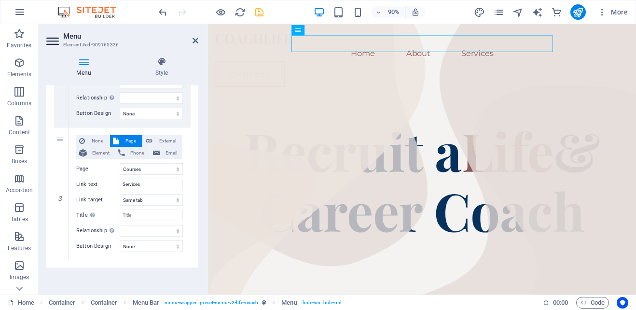
scroll to position [315, 0]
drag, startPoint x: 56, startPoint y: 142, endPoint x: 63, endPoint y: 151, distance: 10.7
click at [63, 151] on div "3" at bounding box center [61, 193] width 14 height 132
select select
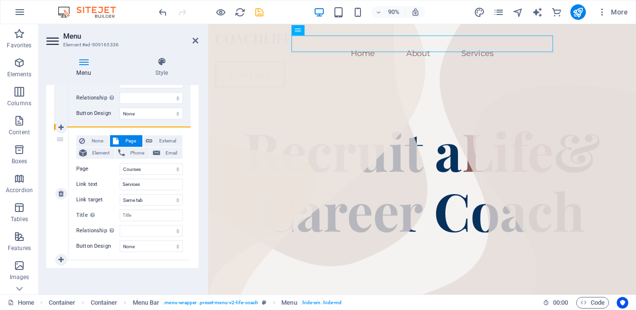
select select
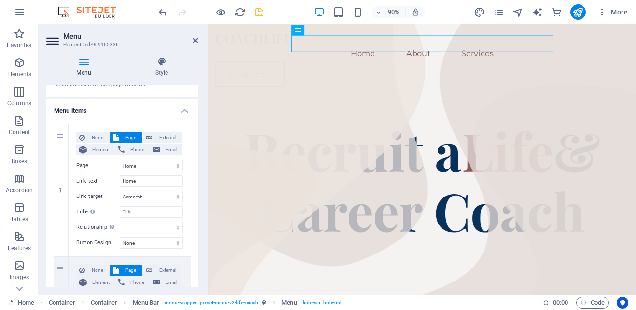
scroll to position [0, 0]
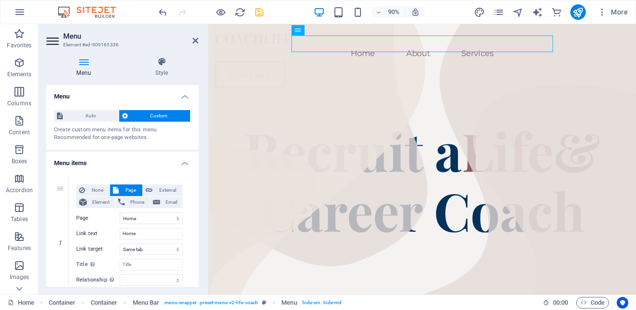
click at [139, 118] on span "Custom" at bounding box center [159, 116] width 57 height 12
click at [96, 114] on span "Auto" at bounding box center [91, 116] width 50 height 12
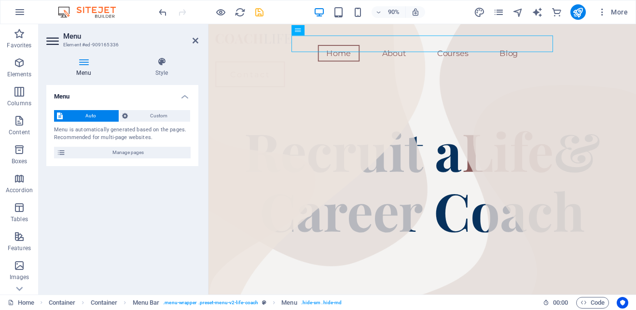
click at [152, 124] on div "Auto Custom Menu is automatically generated based on the pages. Recommended for…" at bounding box center [122, 134] width 152 height 64
click at [156, 119] on span "Custom" at bounding box center [159, 116] width 57 height 12
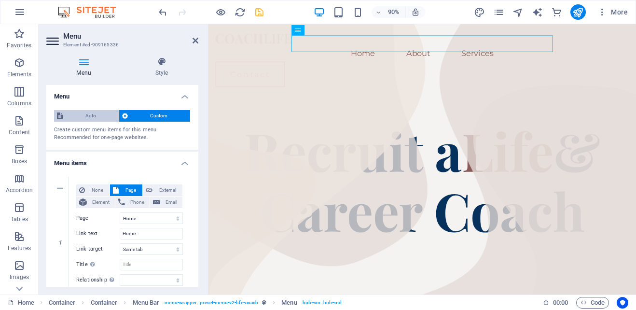
click at [91, 113] on span "Auto" at bounding box center [91, 116] width 50 height 12
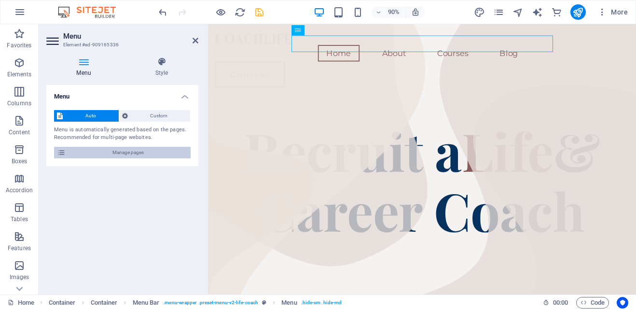
click at [116, 155] on span "Manage pages" at bounding box center [128, 153] width 119 height 12
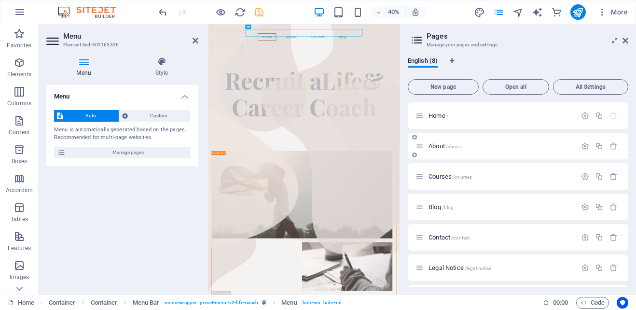
drag, startPoint x: 495, startPoint y: 182, endPoint x: 498, endPoint y: 151, distance: 31.5
click at [498, 151] on div "Home / About /about Courses /courses Blog /blog Contact /contact Legal Notice /…" at bounding box center [518, 221] width 221 height 239
drag, startPoint x: 483, startPoint y: 152, endPoint x: 490, endPoint y: 188, distance: 37.4
click at [490, 188] on div "Home / About /about Courses /courses Blog /blog Contact /contact Legal Notice /…" at bounding box center [518, 221] width 221 height 239
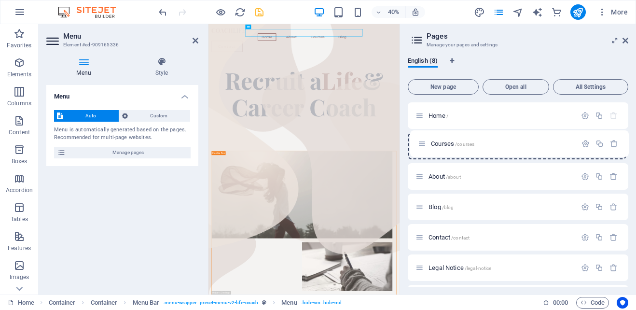
drag, startPoint x: 419, startPoint y: 178, endPoint x: 421, endPoint y: 142, distance: 35.3
click at [421, 142] on div "Home / About /about Courses /courses Blog /blog Contact /contact Legal Notice /…" at bounding box center [518, 221] width 221 height 239
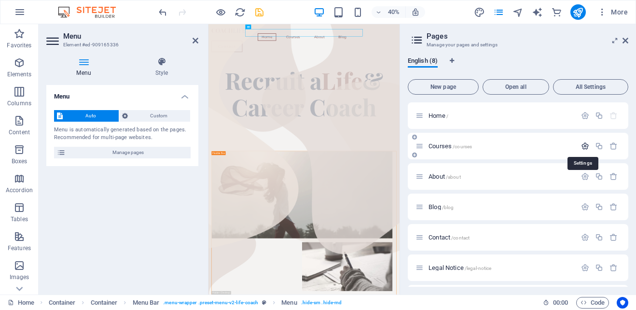
click at [586, 145] on icon "button" at bounding box center [585, 146] width 8 height 8
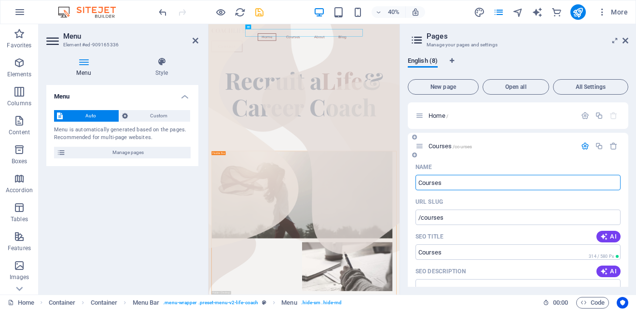
click at [516, 182] on input "Courses" at bounding box center [518, 182] width 205 height 15
click at [515, 182] on input "Courses" at bounding box center [518, 182] width 205 height 15
type input "Services"
type input "/services"
type input "Services"
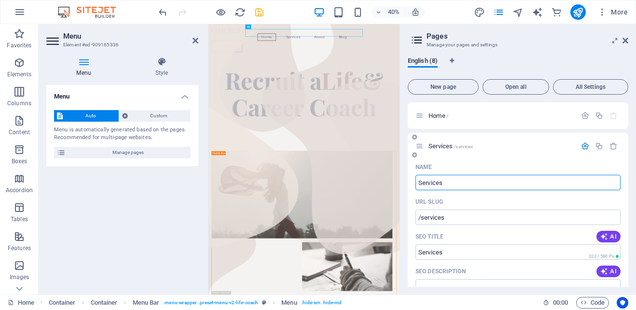
type input "Services"
click at [515, 145] on p "Services /services" at bounding box center [501, 146] width 145 height 6
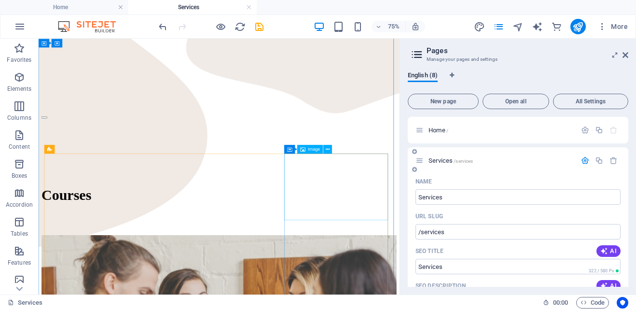
scroll to position [188, 0]
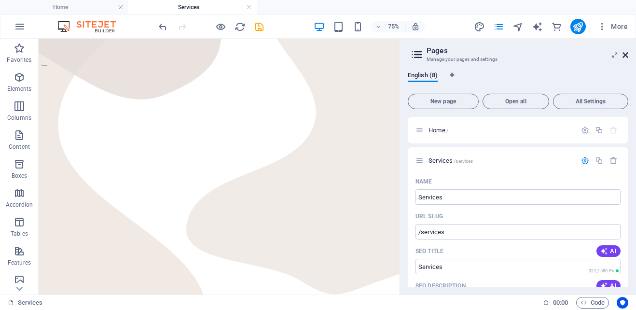
drag, startPoint x: 500, startPoint y: 28, endPoint x: 626, endPoint y: 54, distance: 128.5
click at [626, 54] on icon at bounding box center [626, 55] width 6 height 8
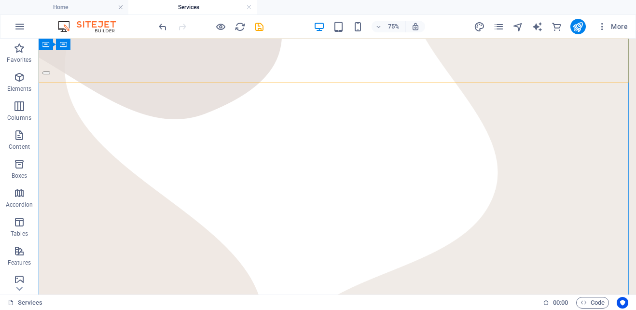
scroll to position [211, 0]
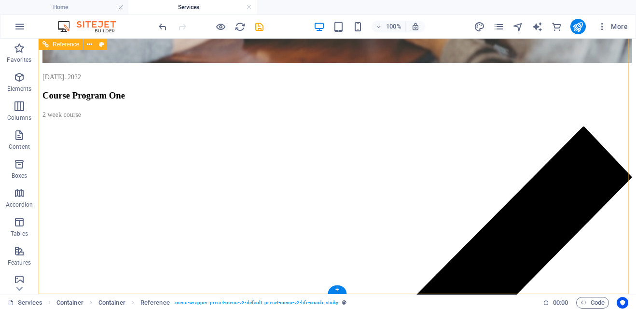
scroll to position [1097, 0]
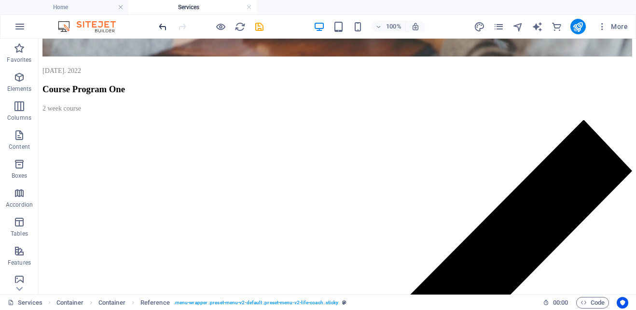
click at [162, 25] on icon "undo" at bounding box center [162, 26] width 11 height 11
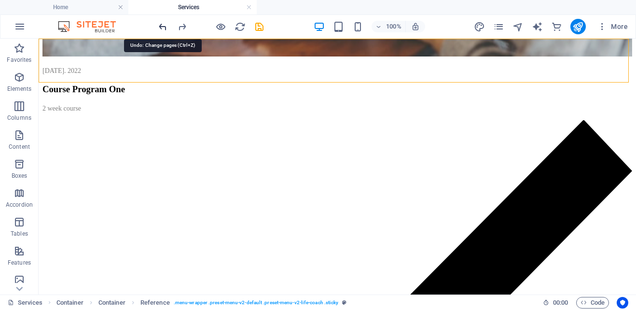
click at [165, 26] on icon "undo" at bounding box center [162, 26] width 11 height 11
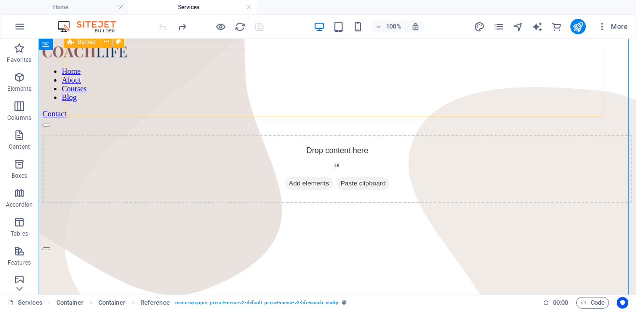
scroll to position [0, 0]
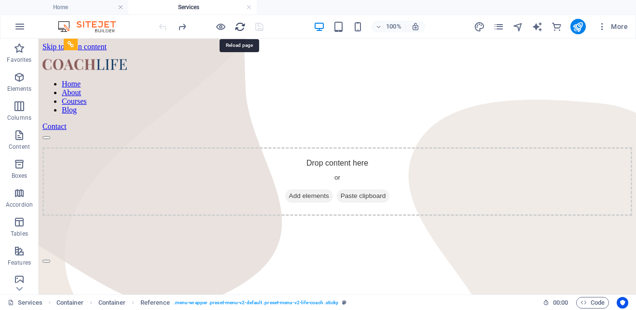
click at [241, 28] on icon "reload" at bounding box center [240, 26] width 11 height 11
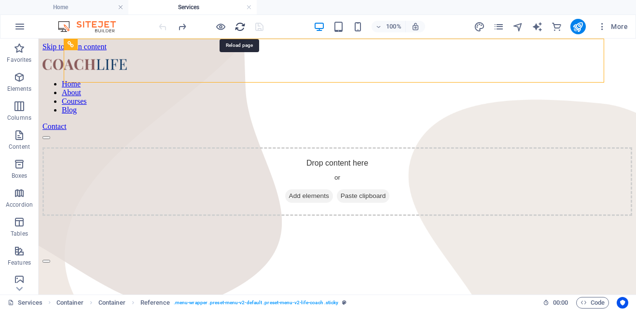
click at [241, 28] on icon "reload" at bounding box center [240, 26] width 11 height 11
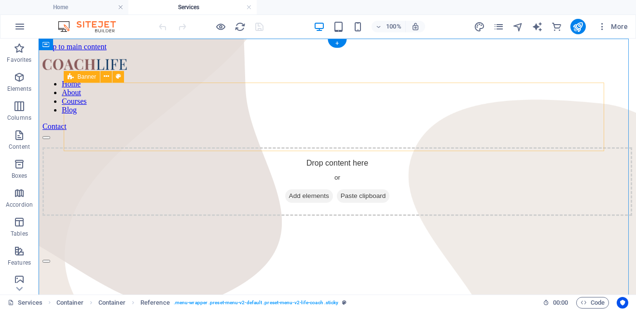
click at [180, 147] on div "Drop content here or Add elements Paste clipboard" at bounding box center [337, 181] width 590 height 69
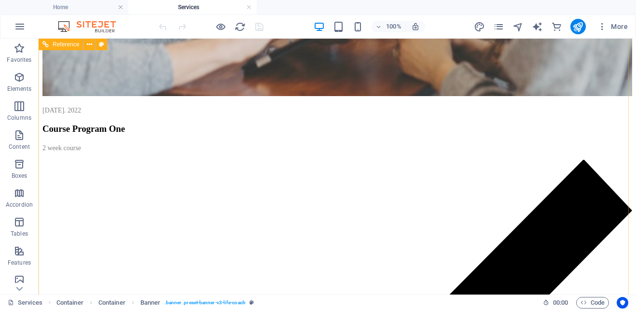
scroll to position [1097, 0]
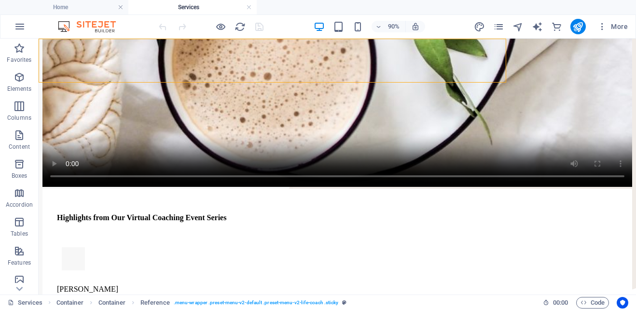
scroll to position [386, 0]
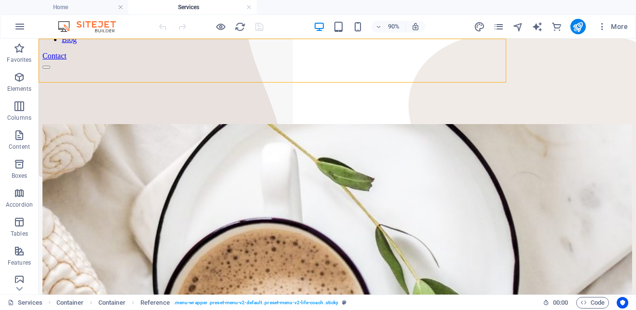
scroll to position [0, 0]
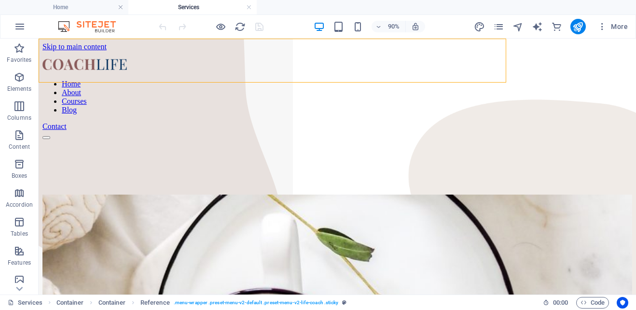
click at [606, 25] on icon "button" at bounding box center [603, 27] width 10 height 10
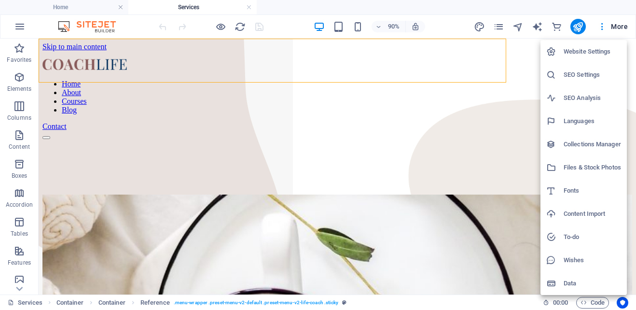
click at [326, 199] on div at bounding box center [318, 155] width 636 height 310
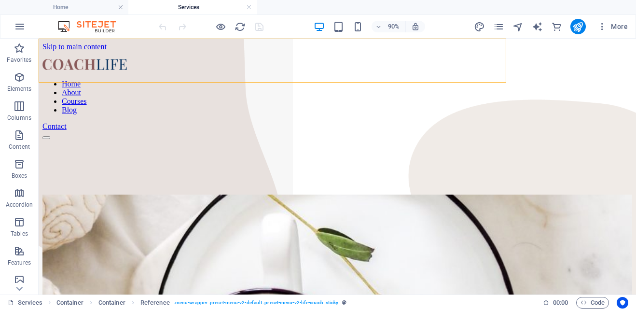
click at [183, 4] on h4 "Services" at bounding box center [192, 7] width 128 height 11
click at [80, 3] on h4 "Home" at bounding box center [64, 7] width 128 height 11
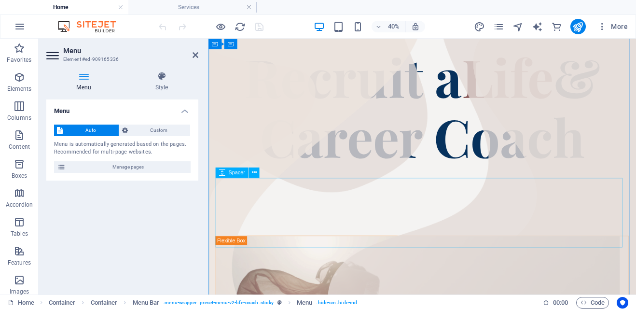
scroll to position [193, 0]
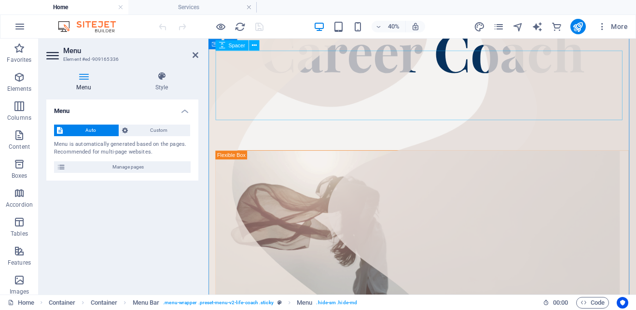
click at [468, 98] on div at bounding box center [446, 123] width 460 height 77
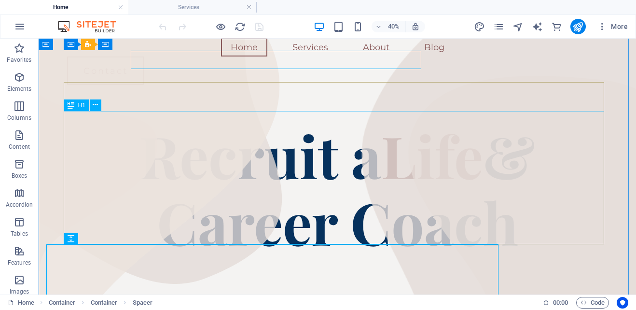
scroll to position [0, 0]
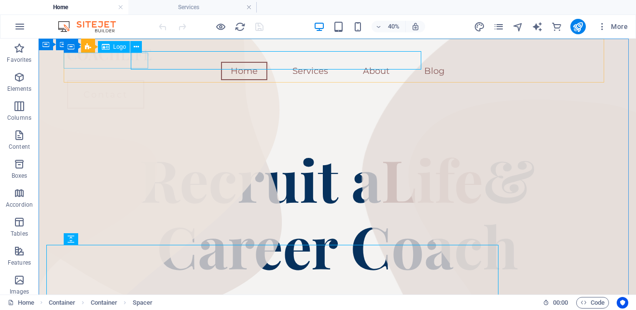
click at [108, 62] on div at bounding box center [337, 53] width 541 height 15
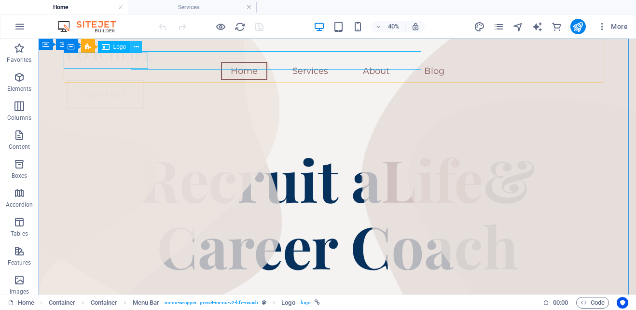
click at [140, 42] on button at bounding box center [136, 47] width 12 height 12
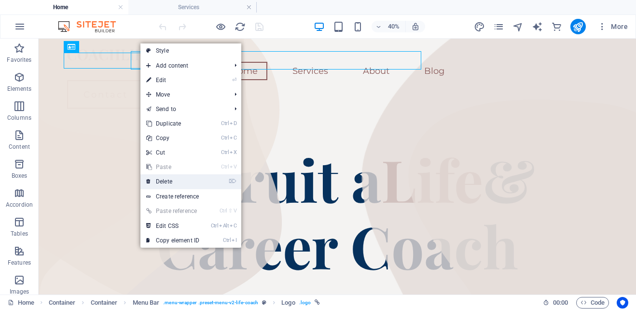
click at [170, 182] on link "⌦ Delete" at bounding box center [172, 181] width 65 height 14
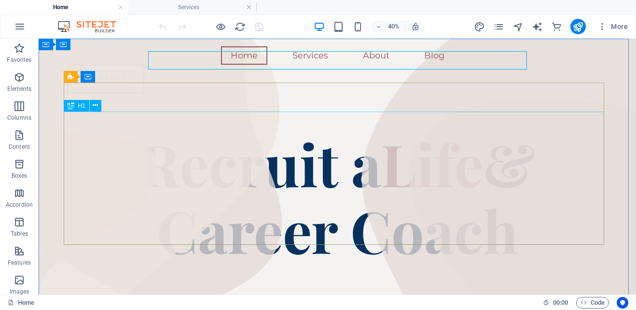
click at [219, 202] on div "Recruit a Life & Career Coach" at bounding box center [337, 196] width 541 height 133
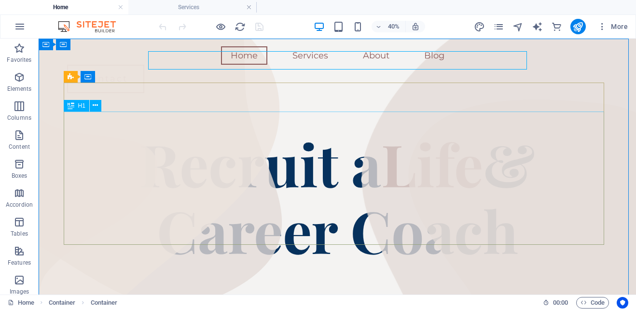
click at [603, 130] on div "Recruit a Life & Career Coach" at bounding box center [337, 196] width 541 height 133
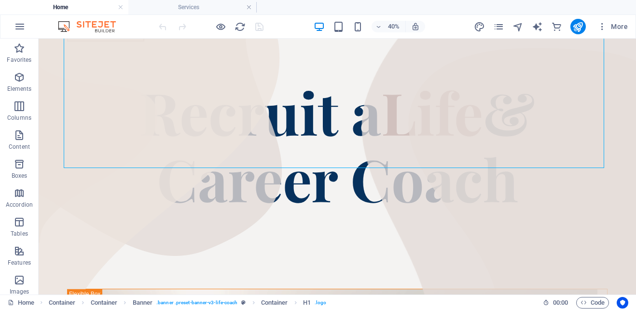
scroll to position [97, 0]
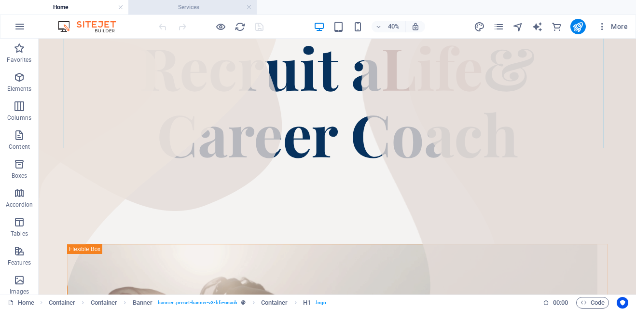
click at [199, 9] on h4 "Services" at bounding box center [192, 7] width 128 height 11
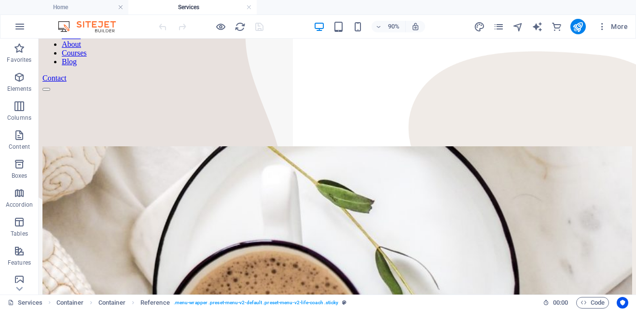
scroll to position [0, 0]
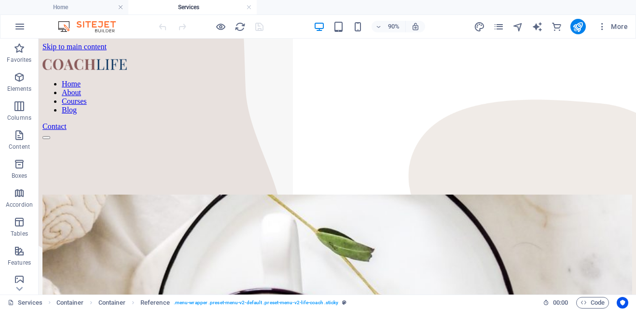
click at [81, 88] on link "About" at bounding box center [71, 92] width 19 height 8
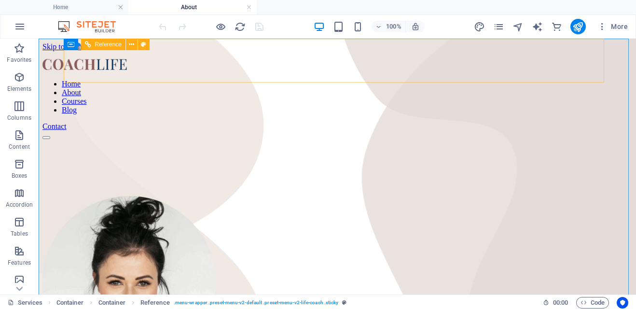
click at [247, 80] on nav "Home About Courses Blog" at bounding box center [337, 97] width 590 height 35
click at [246, 80] on nav "Home About Courses Blog" at bounding box center [337, 97] width 590 height 35
click at [240, 80] on nav "Home About Courses Blog" at bounding box center [337, 97] width 590 height 35
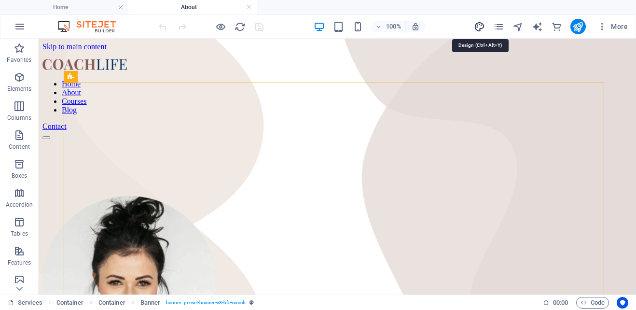
click at [484, 25] on icon "design" at bounding box center [479, 26] width 11 height 11
select select "px"
select select "400"
select select "px"
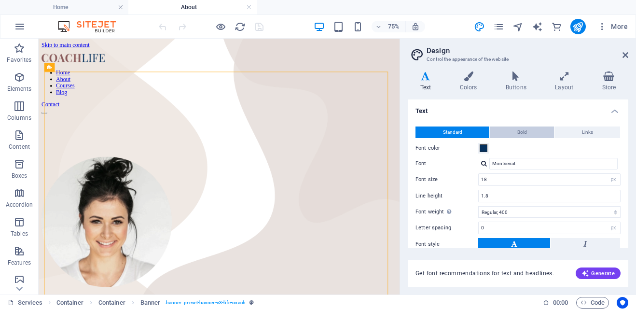
click at [530, 135] on button "Bold" at bounding box center [522, 132] width 64 height 12
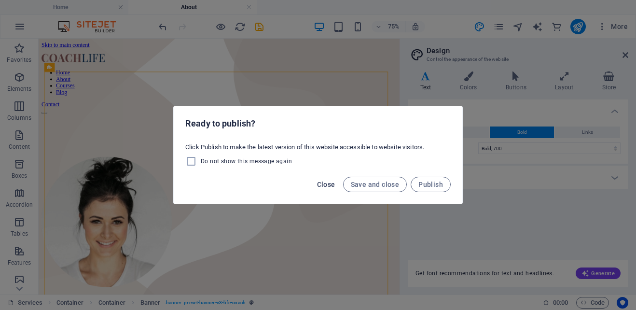
click at [330, 186] on span "Close" at bounding box center [326, 185] width 18 height 8
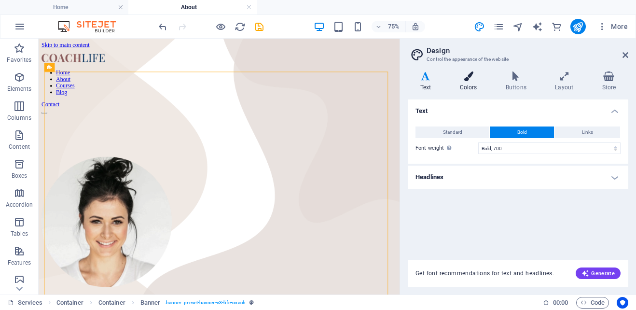
click at [469, 79] on icon at bounding box center [468, 76] width 42 height 10
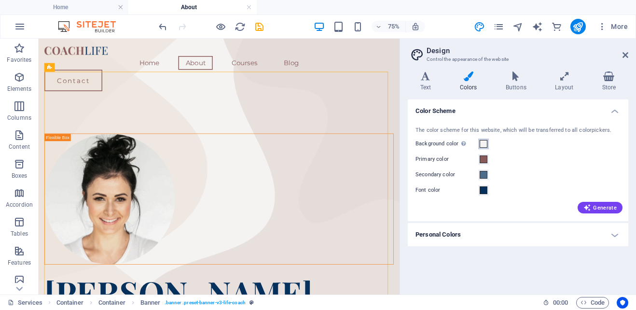
click at [483, 141] on span at bounding box center [484, 144] width 8 height 8
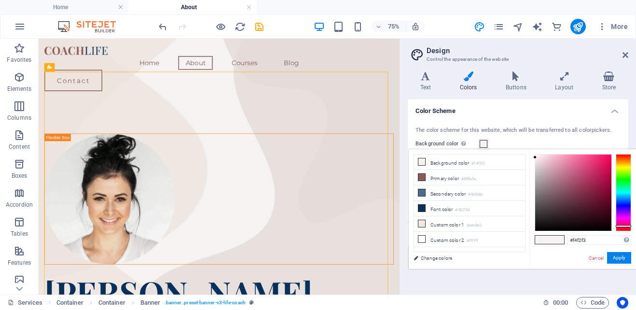
click at [629, 226] on div at bounding box center [623, 192] width 15 height 77
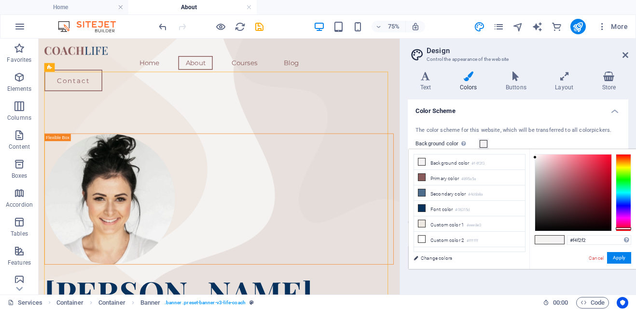
click at [629, 228] on div at bounding box center [623, 228] width 15 height 2
click at [623, 257] on button "Apply" at bounding box center [619, 258] width 24 height 12
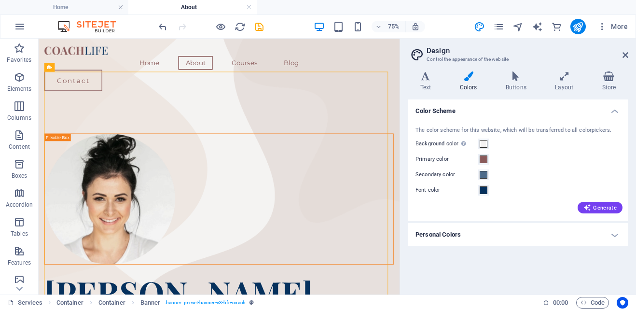
click at [520, 262] on div "Color Scheme The color scheme for this website, which will be transferred to al…" at bounding box center [518, 192] width 221 height 187
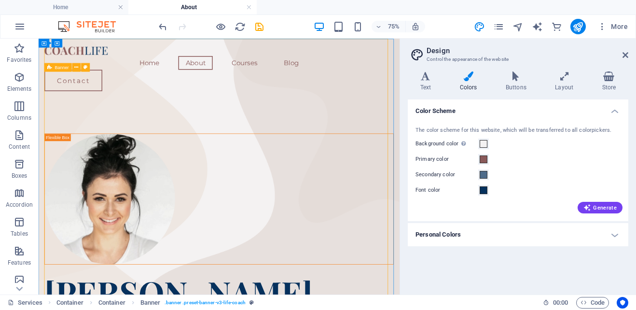
click at [482, 145] on span at bounding box center [484, 144] width 8 height 8
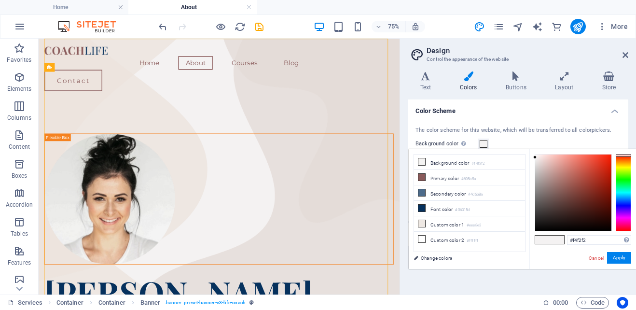
drag, startPoint x: 627, startPoint y: 228, endPoint x: 631, endPoint y: 155, distance: 73.1
click at [631, 155] on div "#f4f2f2 Supported formats #0852ed rgb(8, 82, 237) rgba(8, 82, 237, 90%) hsv(221…" at bounding box center [583, 279] width 107 height 260
click at [620, 255] on button "Apply" at bounding box center [619, 258] width 24 height 12
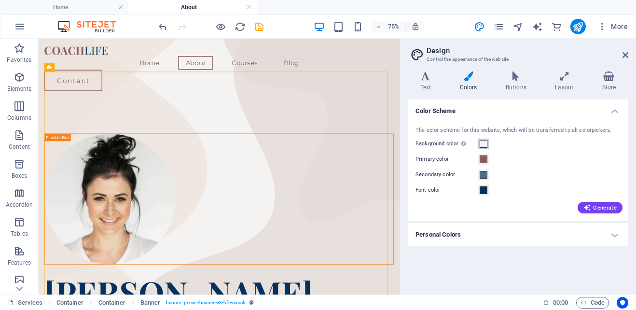
click at [482, 142] on span at bounding box center [484, 144] width 8 height 8
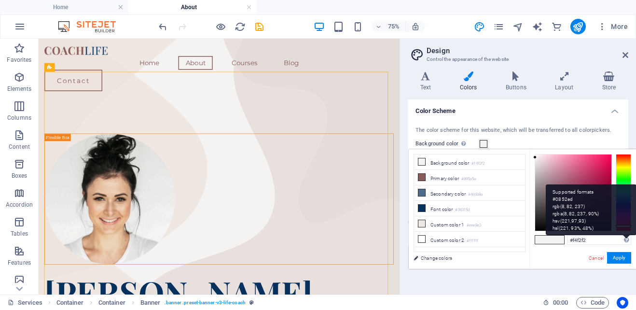
drag, startPoint x: 623, startPoint y: 157, endPoint x: 629, endPoint y: 229, distance: 72.6
click at [629, 229] on div "#f4f2f2 Supported formats #0852ed rgb(8, 82, 237) rgba(8, 82, 237, 90%) hsv(221…" at bounding box center [583, 279] width 107 height 260
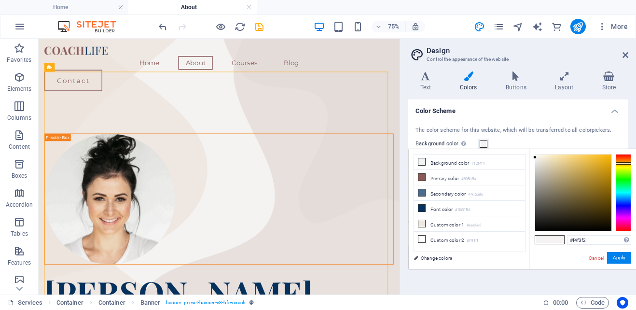
click at [622, 163] on div at bounding box center [623, 192] width 15 height 77
click at [627, 226] on div at bounding box center [623, 192] width 15 height 77
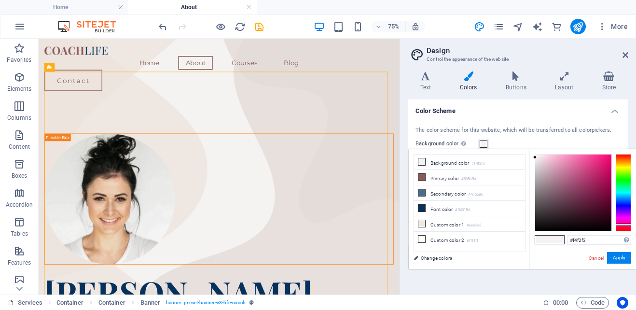
type input "#f4f2f2"
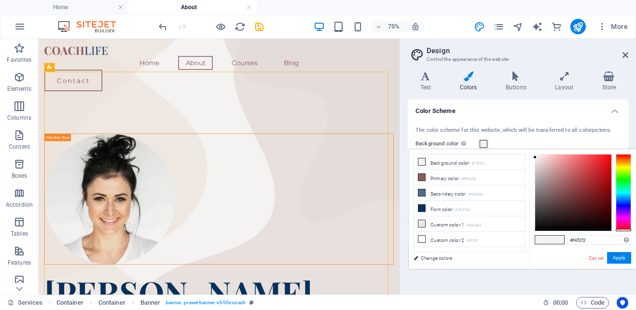
drag, startPoint x: 627, startPoint y: 224, endPoint x: 627, endPoint y: 230, distance: 5.3
click at [627, 230] on div at bounding box center [623, 192] width 15 height 77
click at [614, 259] on button "Apply" at bounding box center [619, 258] width 24 height 12
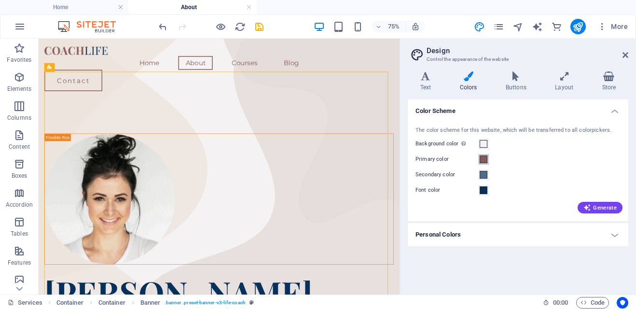
click at [487, 160] on span at bounding box center [484, 159] width 8 height 8
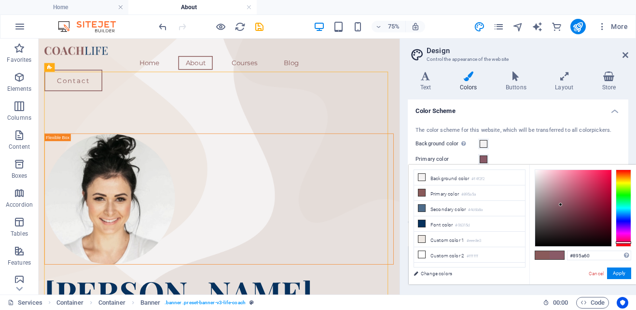
type input "#895a5e"
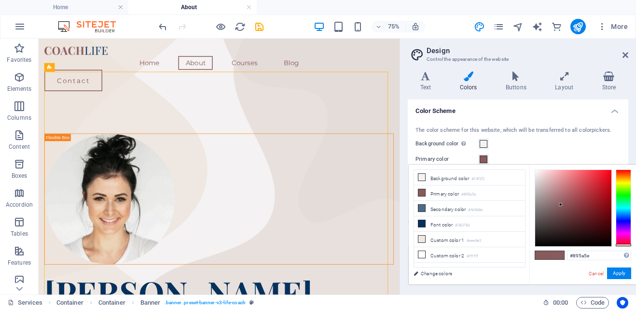
drag, startPoint x: 627, startPoint y: 168, endPoint x: 629, endPoint y: 245, distance: 76.3
click at [629, 245] on div at bounding box center [623, 245] width 15 height 2
click at [629, 272] on button "Apply" at bounding box center [619, 273] width 24 height 12
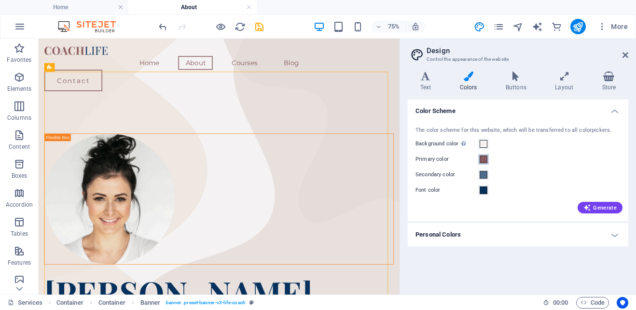
click at [484, 160] on span at bounding box center [484, 159] width 8 height 8
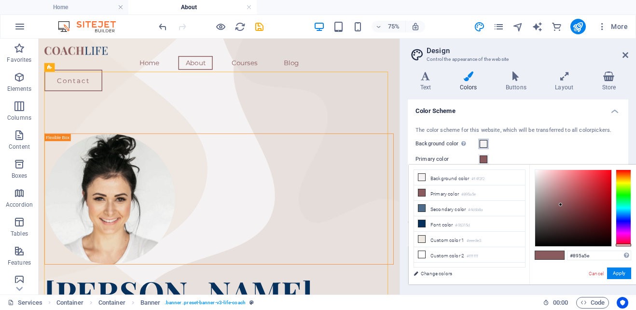
click at [487, 141] on span at bounding box center [484, 144] width 8 height 8
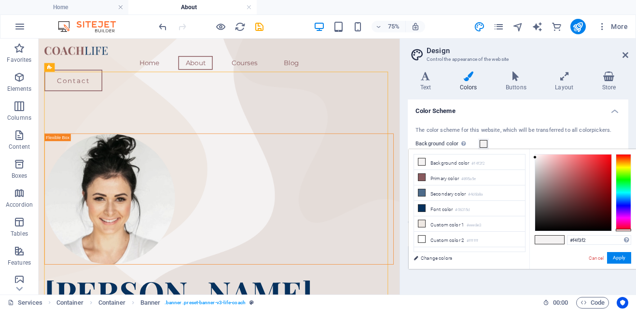
click at [626, 158] on div at bounding box center [623, 192] width 15 height 77
click at [626, 155] on div at bounding box center [623, 155] width 15 height 2
click at [547, 237] on span at bounding box center [542, 240] width 14 height 8
click at [626, 156] on div at bounding box center [623, 155] width 15 height 2
click at [627, 153] on div at bounding box center [623, 154] width 15 height 2
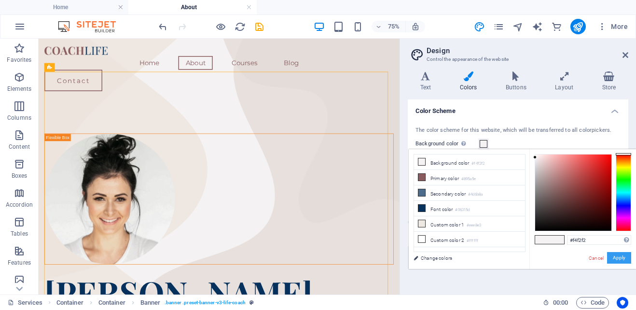
click at [618, 260] on button "Apply" at bounding box center [619, 258] width 24 height 12
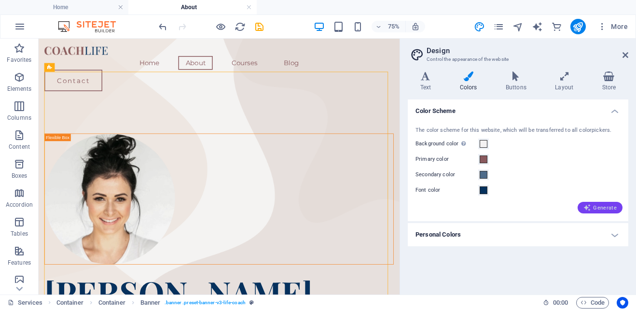
click at [604, 209] on span "Generate" at bounding box center [600, 208] width 33 height 8
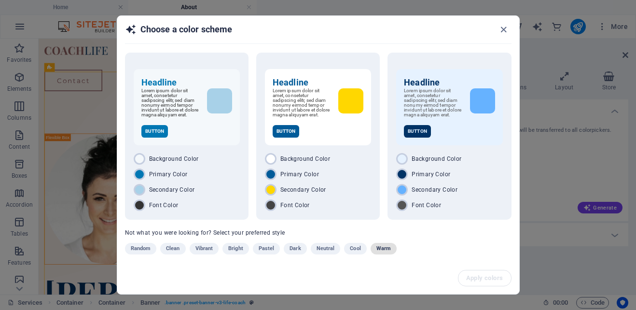
click at [378, 251] on span "Warm" at bounding box center [384, 249] width 14 height 12
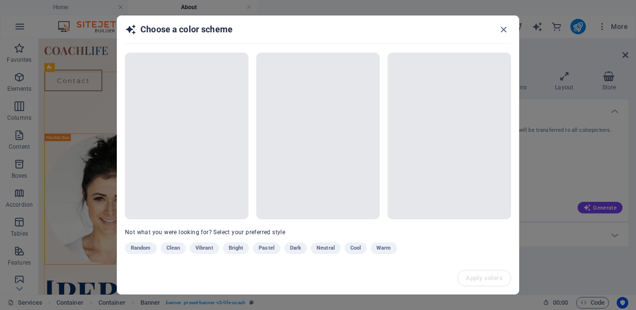
click at [354, 249] on div "Random Clean Vibrant Bright Pastel Dark Neutral Cool Warm" at bounding box center [294, 249] width 338 height 15
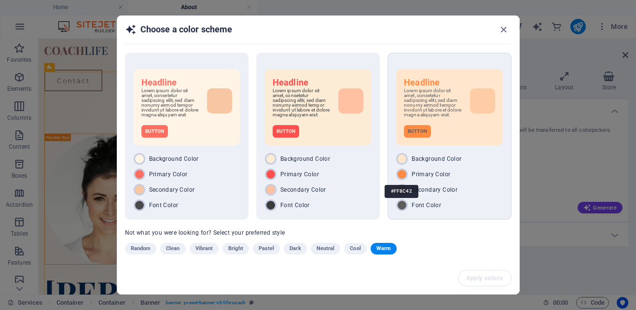
click at [400, 177] on div at bounding box center [402, 174] width 12 height 12
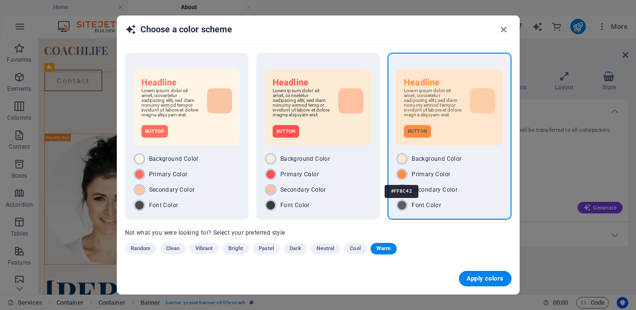
click at [400, 177] on div at bounding box center [402, 174] width 12 height 12
click at [479, 280] on span "Apply colors" at bounding box center [485, 279] width 37 height 8
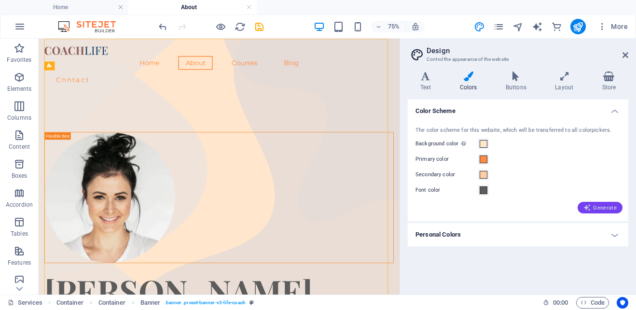
click at [600, 207] on span "Generate" at bounding box center [600, 208] width 33 height 8
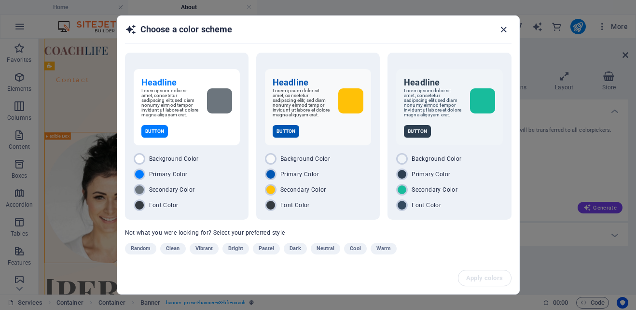
click at [508, 32] on icon "button" at bounding box center [503, 29] width 11 height 11
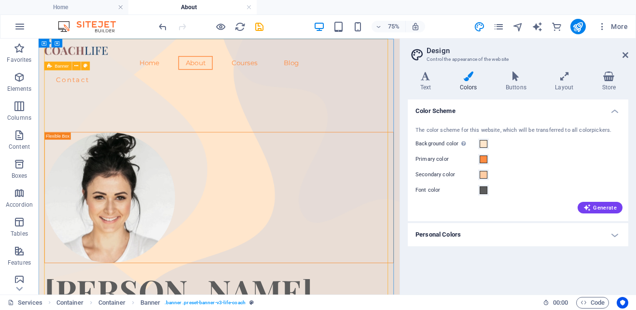
click at [481, 147] on span at bounding box center [484, 144] width 8 height 8
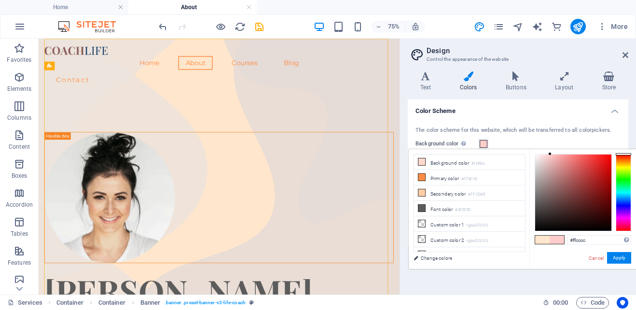
drag, startPoint x: 621, startPoint y: 161, endPoint x: 623, endPoint y: 154, distance: 6.9
click at [623, 154] on div at bounding box center [623, 154] width 15 height 2
click at [543, 237] on span at bounding box center [542, 240] width 14 height 8
type input "#ffe6cc"
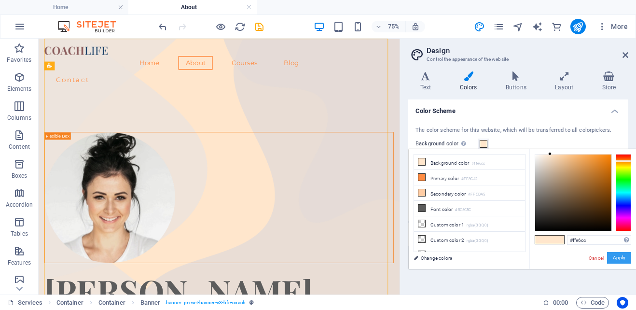
click at [622, 262] on button "Apply" at bounding box center [619, 258] width 24 height 12
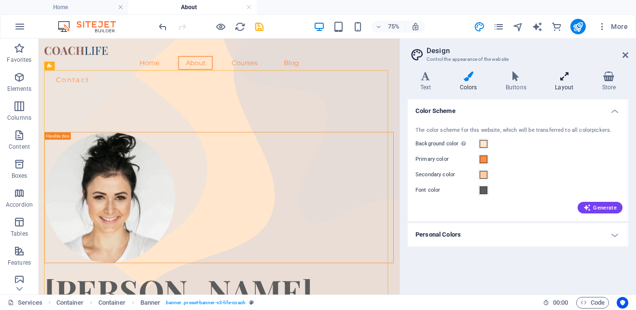
click at [569, 84] on h4 "Layout" at bounding box center [566, 81] width 47 height 20
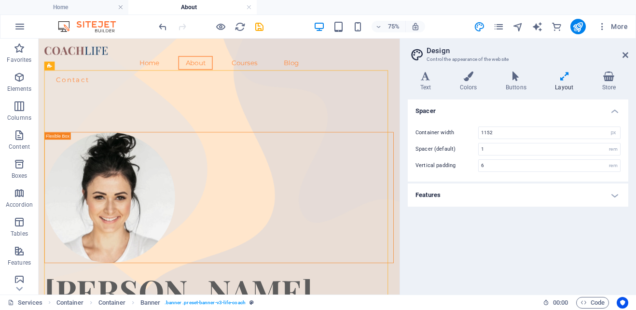
click at [611, 196] on h4 "Features" at bounding box center [518, 194] width 221 height 23
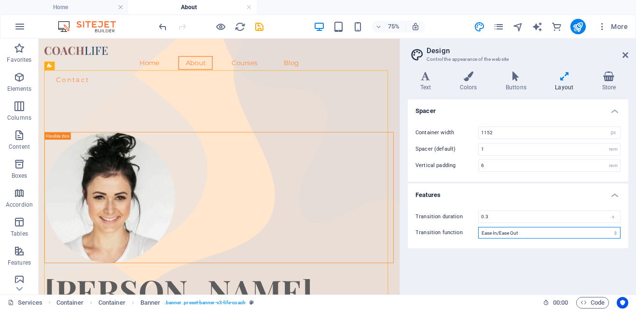
click at [609, 231] on select "Ease Ease In Ease Out Ease In/Ease Out Linear" at bounding box center [549, 233] width 142 height 12
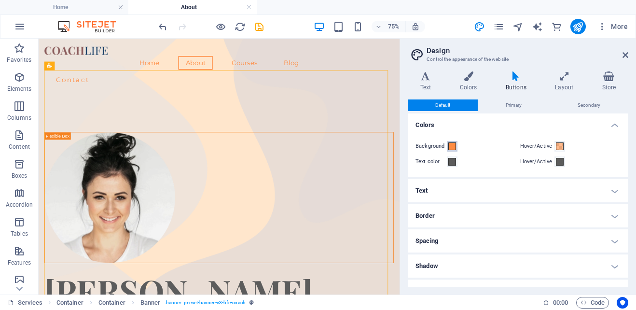
click at [457, 149] on button "Background" at bounding box center [452, 146] width 11 height 11
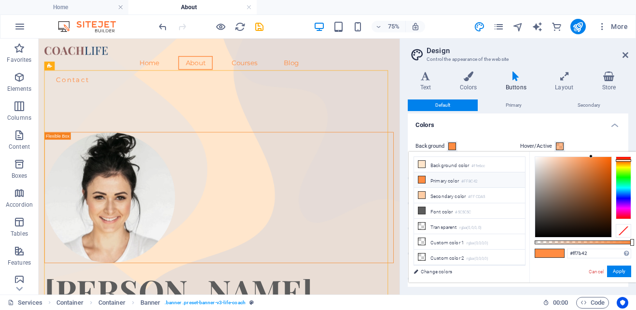
type input "#ff4642"
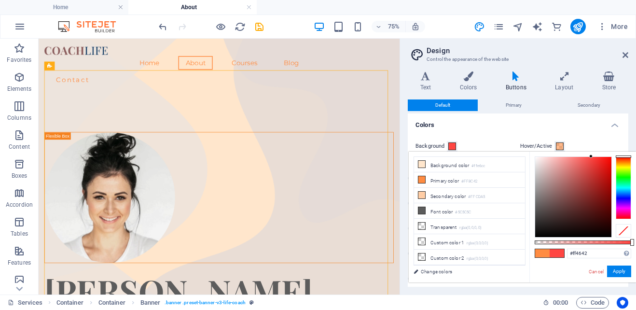
click at [623, 156] on div at bounding box center [623, 156] width 15 height 2
click at [549, 263] on div "#ff4642 Supported formats #0852ed rgb(8, 82, 237) rgba(8, 82, 237, 90%) hsv(221…" at bounding box center [583, 287] width 107 height 271
click at [619, 275] on button "Apply" at bounding box center [619, 272] width 24 height 12
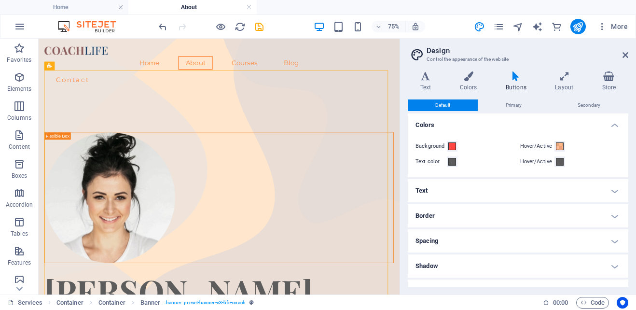
scroll to position [41, 0]
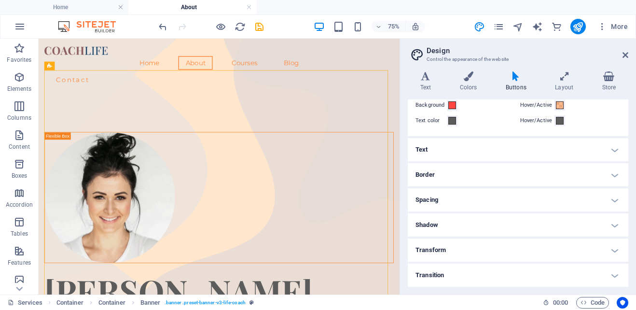
click at [511, 223] on h4 "Shadow" at bounding box center [518, 224] width 221 height 23
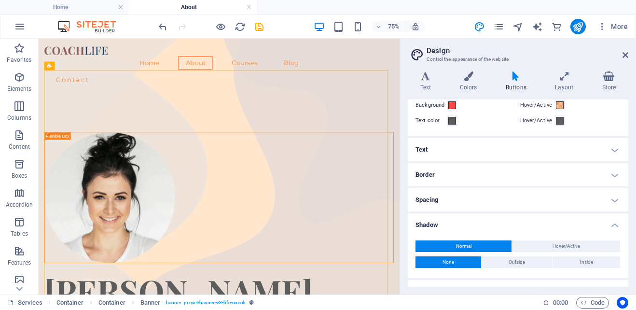
click at [511, 223] on h4 "Shadow" at bounding box center [518, 221] width 221 height 17
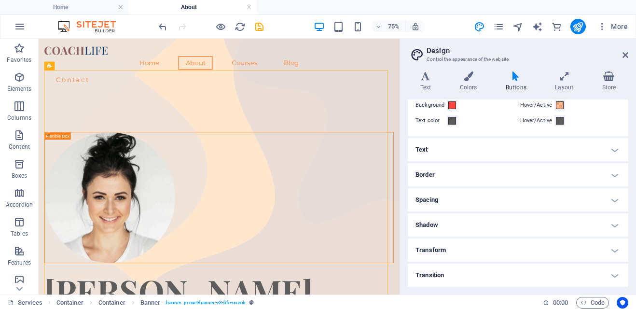
click at [512, 277] on h4 "Transition" at bounding box center [518, 275] width 221 height 23
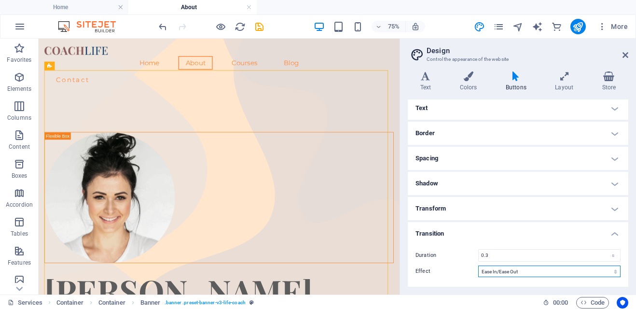
click at [513, 271] on select "Ease Ease In Ease Out Ease In/Ease Out Linear" at bounding box center [549, 272] width 142 height 12
click at [465, 84] on h4 "Colors" at bounding box center [470, 81] width 46 height 20
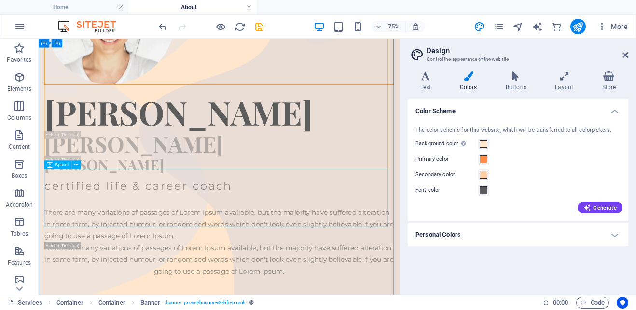
scroll to position [0, 0]
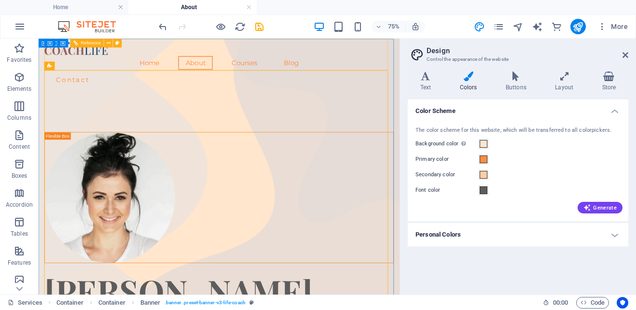
click at [190, 62] on nav "Home About Courses Blog" at bounding box center [279, 71] width 466 height 18
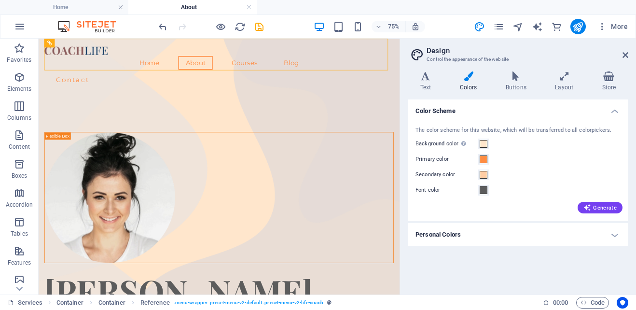
click at [620, 54] on h2 "Design" at bounding box center [528, 50] width 202 height 9
click at [626, 52] on icon at bounding box center [626, 55] width 6 height 8
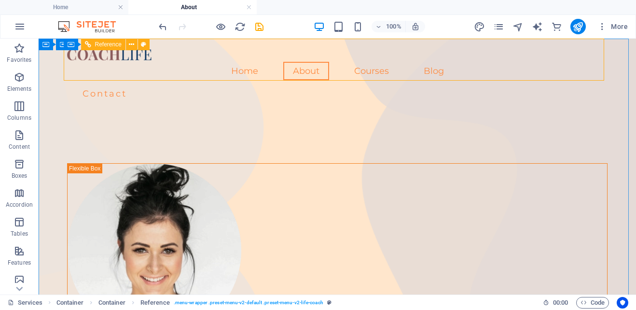
click at [246, 62] on nav "Home About Courses Blog" at bounding box center [337, 71] width 541 height 18
click at [365, 62] on nav "Home About Courses Blog" at bounding box center [337, 71] width 541 height 18
click at [367, 62] on nav "Home About Courses Blog" at bounding box center [337, 71] width 541 height 18
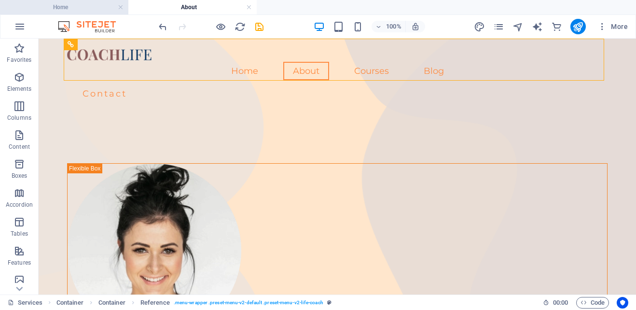
click at [62, 10] on h4 "Home" at bounding box center [64, 7] width 128 height 11
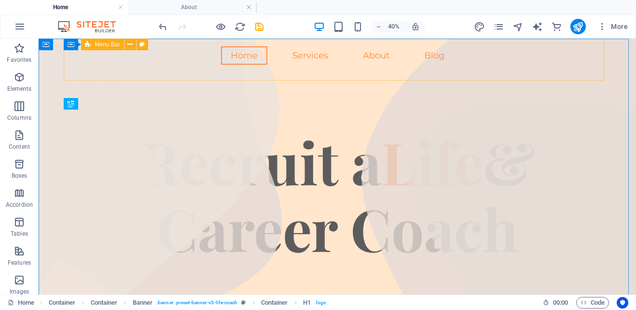
click at [295, 50] on div "Home Services About Blog Contact" at bounding box center [337, 69] width 541 height 60
click at [131, 46] on icon at bounding box center [129, 45] width 5 height 10
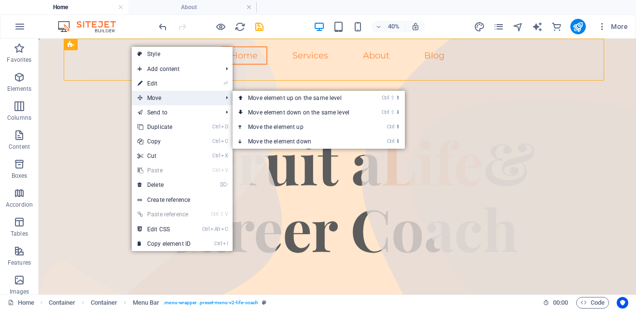
click at [159, 95] on span "Move" at bounding box center [175, 98] width 86 height 14
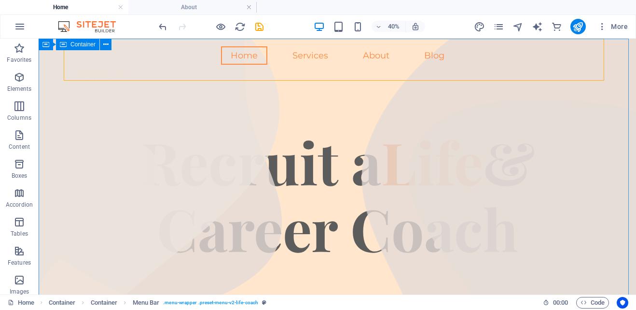
click at [0, 0] on span "Container" at bounding box center [0, 0] width 0 height 0
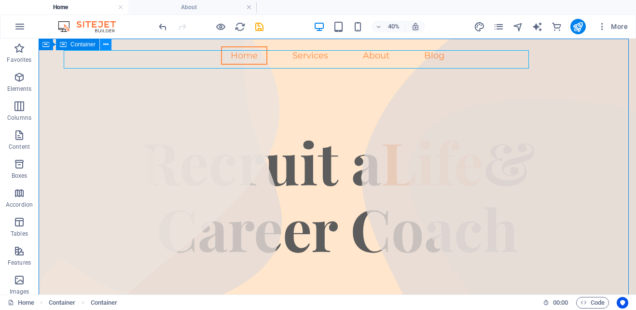
click at [183, 275] on div at bounding box center [337, 299] width 541 height 77
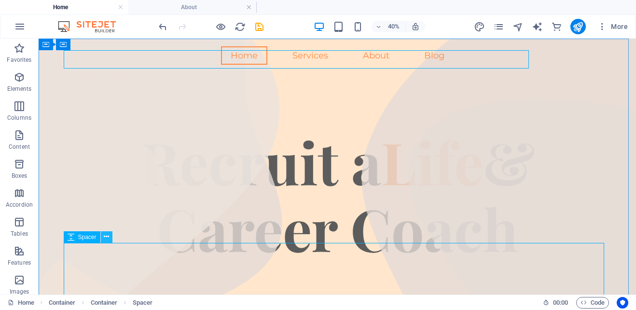
click at [0, 0] on icon at bounding box center [0, 0] width 0 height 0
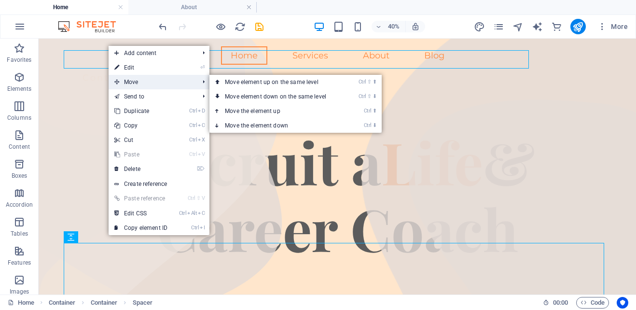
click at [144, 77] on span "Move" at bounding box center [152, 82] width 86 height 14
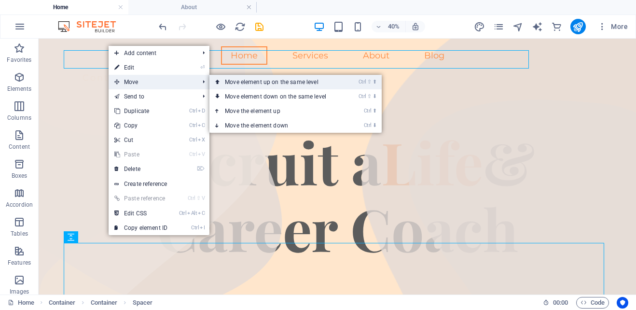
click at [249, 81] on link "Ctrl ⇧ ⬆ Move element up on the same level" at bounding box center [278, 82] width 136 height 14
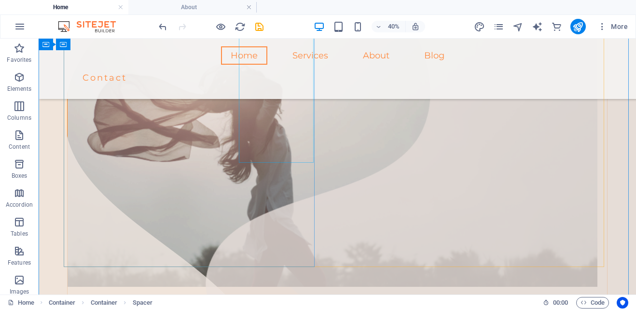
scroll to position [290, 0]
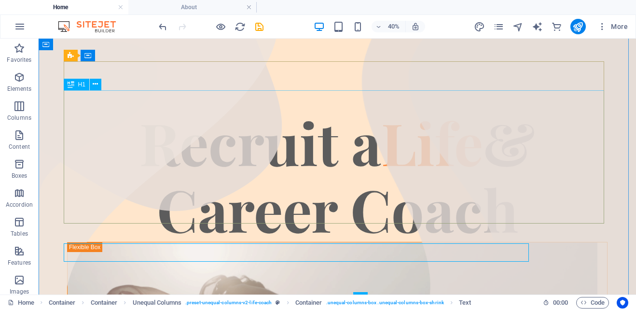
scroll to position [193, 0]
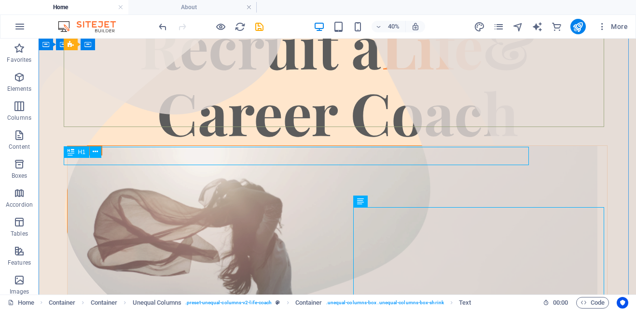
click at [286, 91] on div "Recruit a Life & Career Coach" at bounding box center [337, 78] width 541 height 133
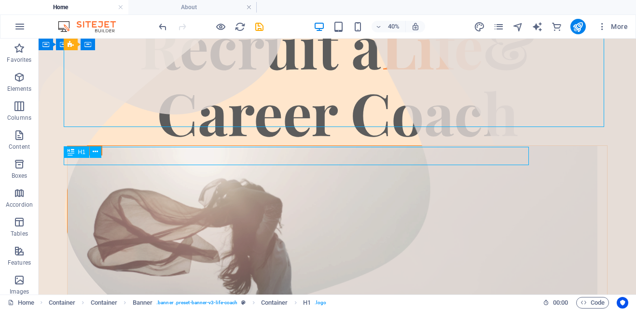
scroll to position [0, 0]
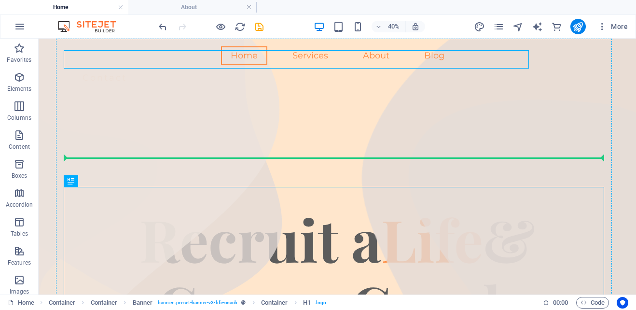
drag, startPoint x: 144, startPoint y: 203, endPoint x: 158, endPoint y: 126, distance: 79.0
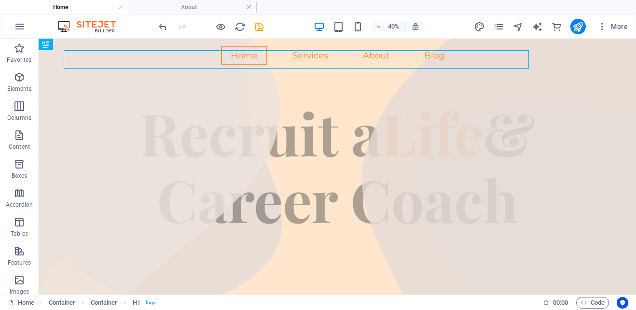
drag, startPoint x: 154, startPoint y: 179, endPoint x: 161, endPoint y: 142, distance: 37.2
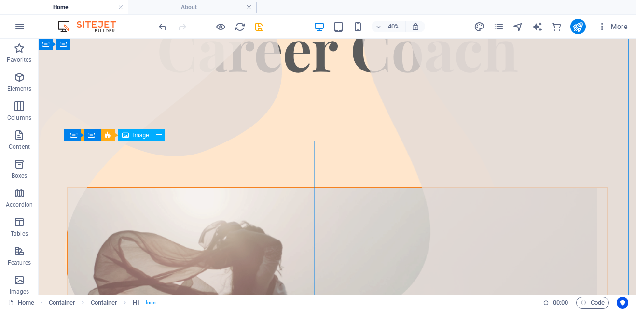
scroll to position [193, 0]
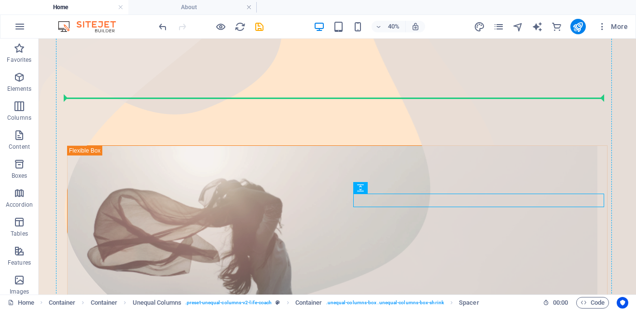
drag, startPoint x: 434, startPoint y: 199, endPoint x: 434, endPoint y: 82, distance: 117.3
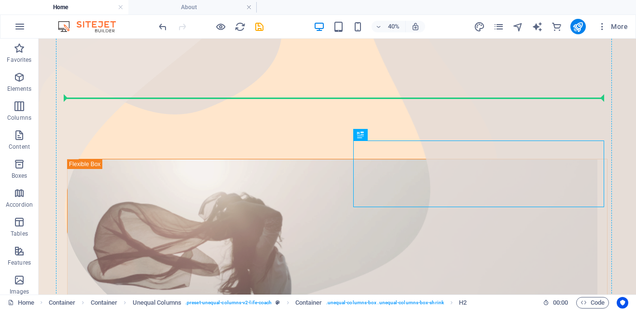
drag, startPoint x: 428, startPoint y: 165, endPoint x: 436, endPoint y: 84, distance: 81.5
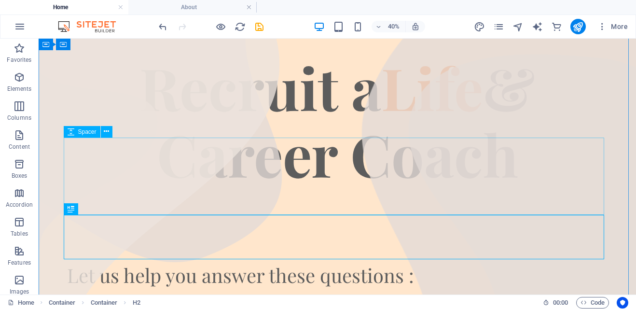
scroll to position [338, 0]
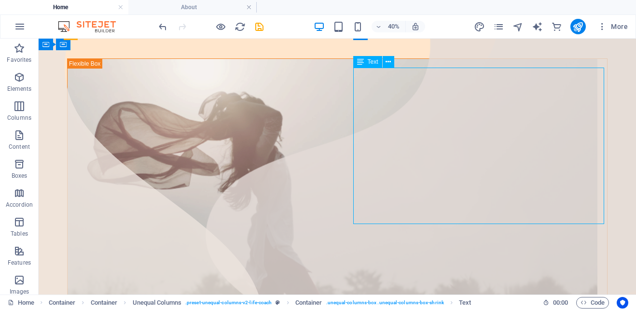
drag, startPoint x: 401, startPoint y: 182, endPoint x: 426, endPoint y: 92, distance: 93.7
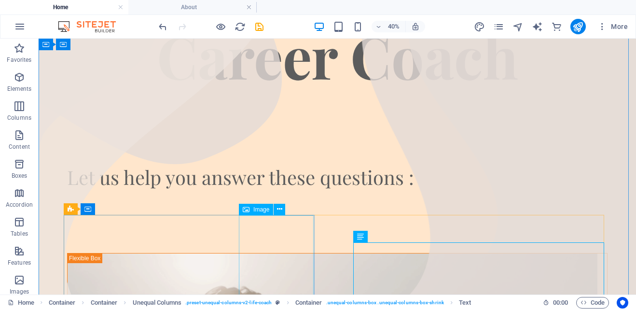
scroll to position [193, 0]
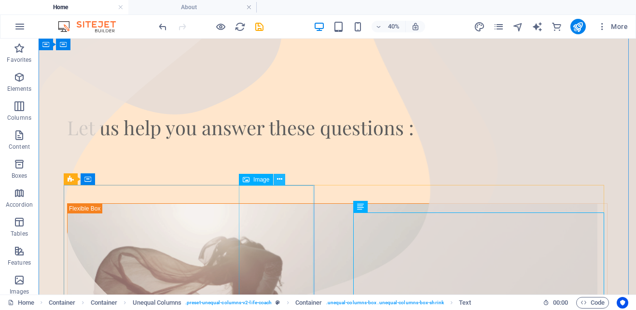
click at [279, 182] on icon at bounding box center [279, 179] width 5 height 10
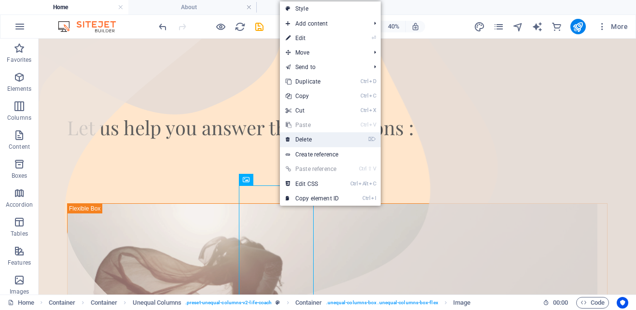
click at [306, 143] on link "⌦ Delete" at bounding box center [312, 139] width 65 height 14
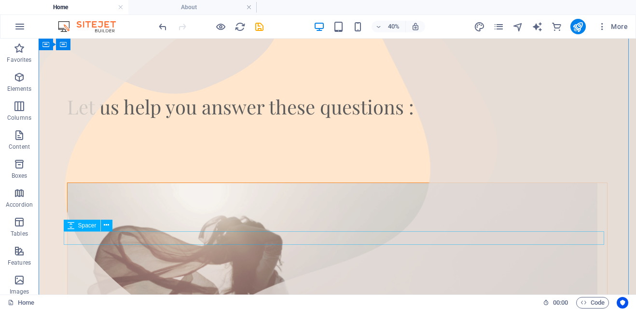
scroll to position [241, 0]
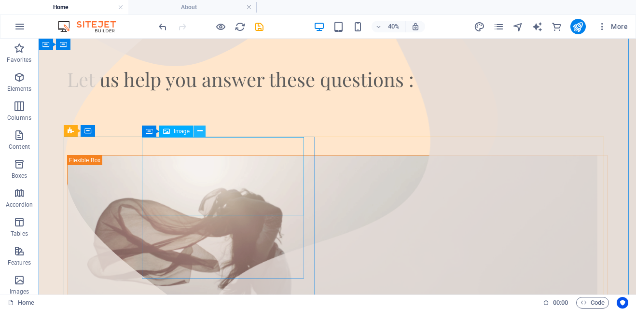
click at [200, 129] on icon at bounding box center [199, 131] width 5 height 10
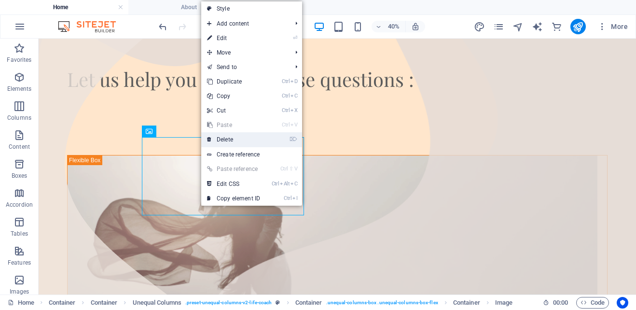
drag, startPoint x: 236, startPoint y: 143, endPoint x: 233, endPoint y: 104, distance: 39.2
click at [236, 143] on link "⌦ Delete" at bounding box center [233, 139] width 65 height 14
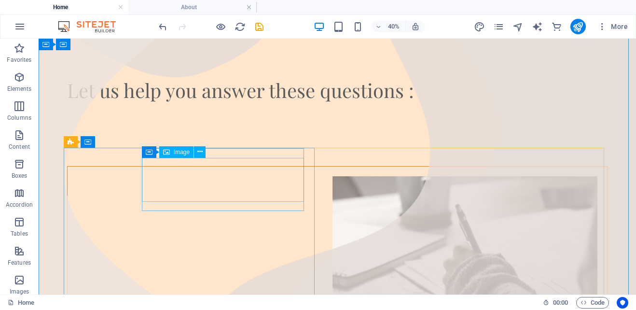
click at [195, 176] on figure at bounding box center [333, 247] width 530 height 143
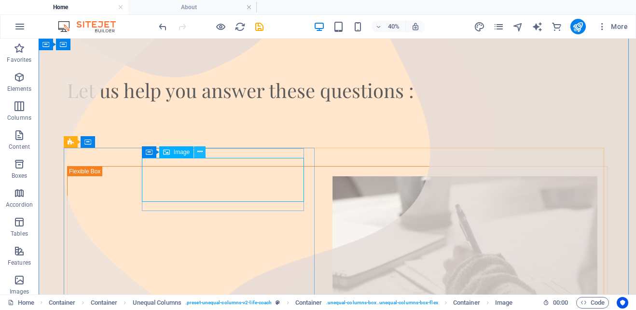
click at [198, 152] on icon at bounding box center [199, 152] width 5 height 10
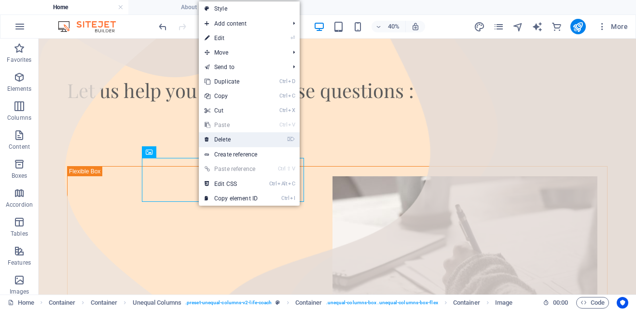
click at [236, 136] on link "⌦ Delete" at bounding box center [231, 139] width 65 height 14
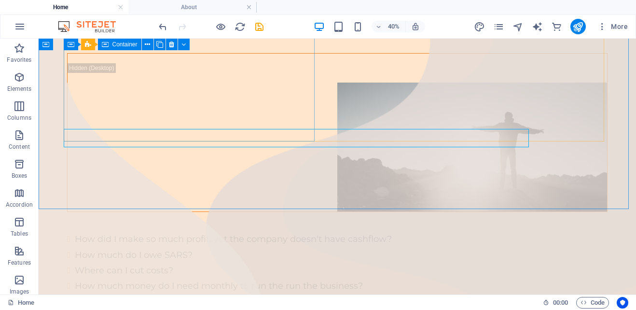
scroll to position [327, 0]
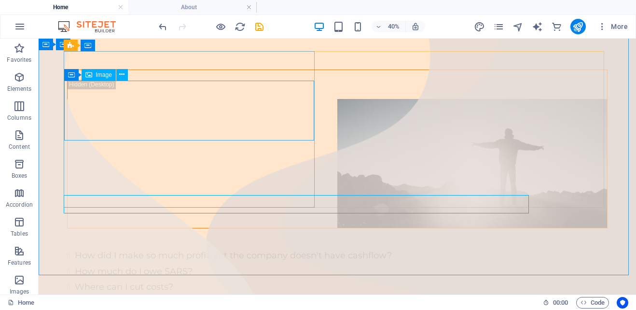
click at [273, 128] on figure at bounding box center [338, 163] width 540 height 129
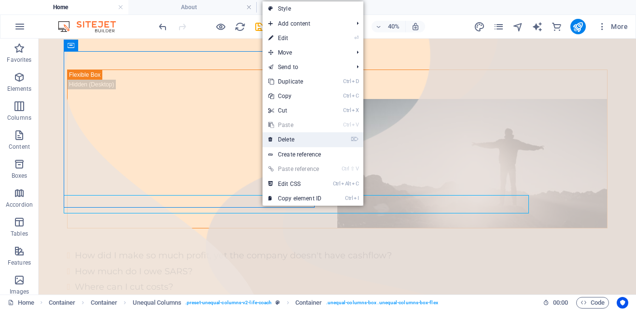
click at [295, 136] on link "⌦ Delete" at bounding box center [295, 139] width 65 height 14
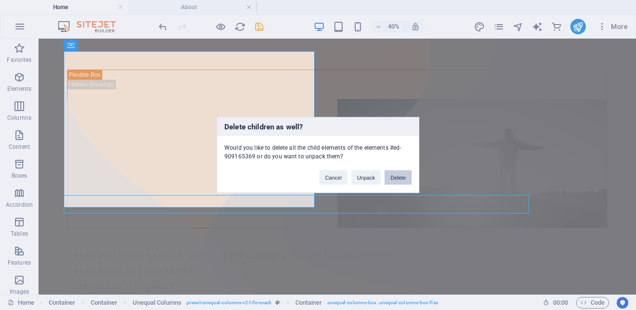
click at [396, 181] on button "Delete" at bounding box center [398, 177] width 27 height 14
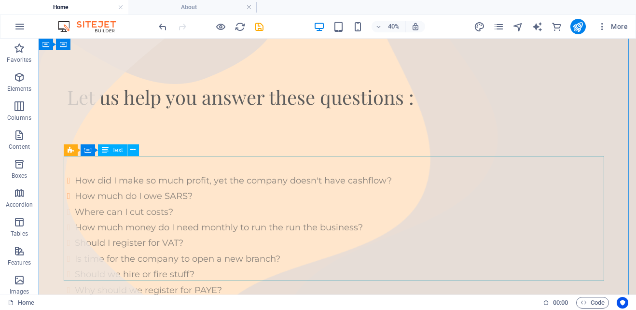
scroll to position [224, 0]
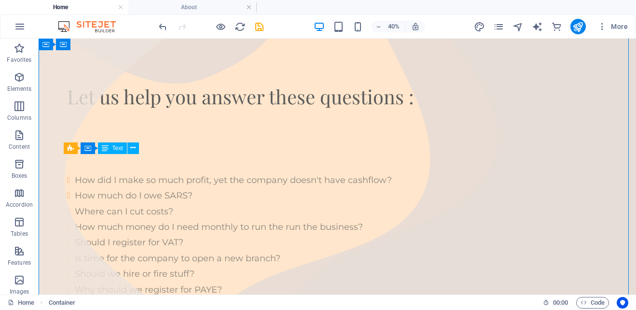
drag, startPoint x: 317, startPoint y: 217, endPoint x: 386, endPoint y: 211, distance: 69.8
click at [386, 211] on div "How did I make so much profit, yet the company doesn't have cashflow? How much …" at bounding box center [337, 234] width 541 height 125
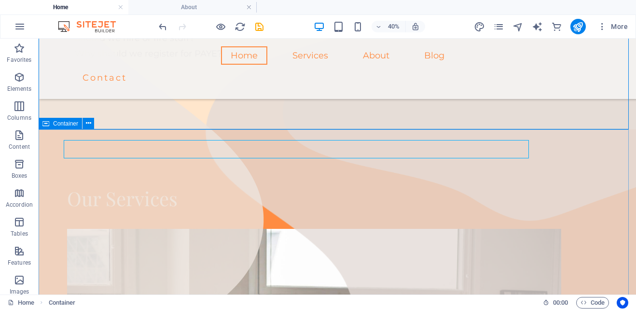
scroll to position [483, 0]
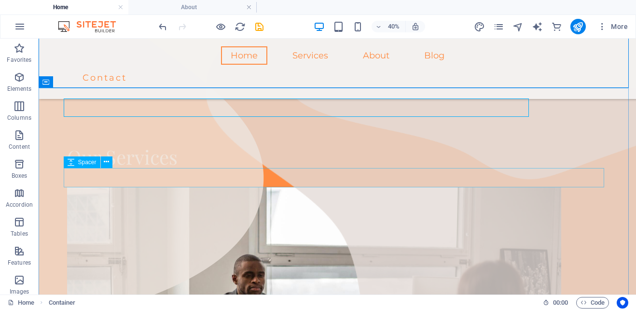
click at [339, 170] on div at bounding box center [337, 177] width 541 height 19
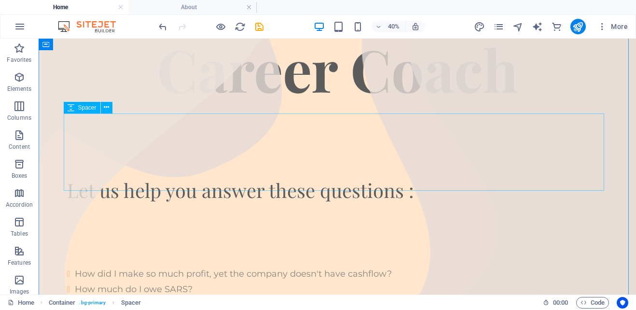
scroll to position [193, 0]
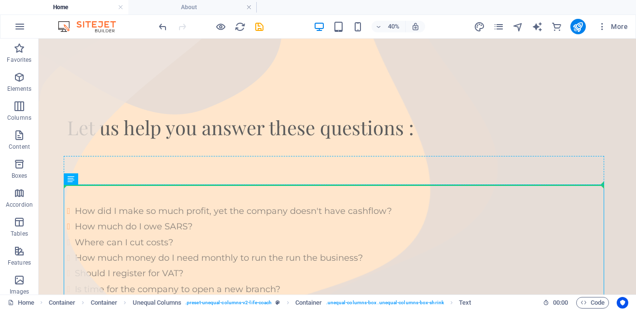
drag, startPoint x: 320, startPoint y: 200, endPoint x: 379, endPoint y: 172, distance: 65.2
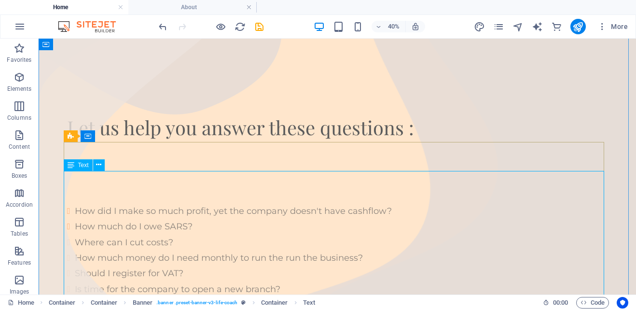
scroll to position [207, 0]
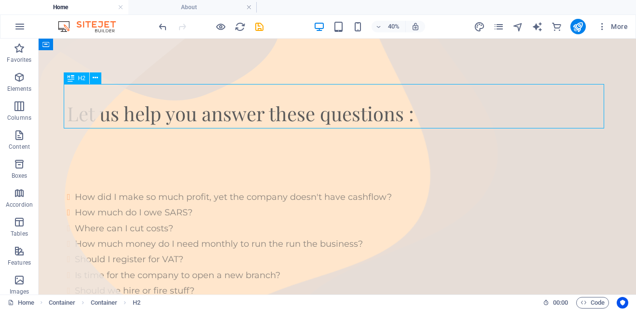
drag, startPoint x: 326, startPoint y: 104, endPoint x: 359, endPoint y: 107, distance: 32.9
click at [359, 107] on div "Let us help you answer these questions :" at bounding box center [337, 124] width 541 height 44
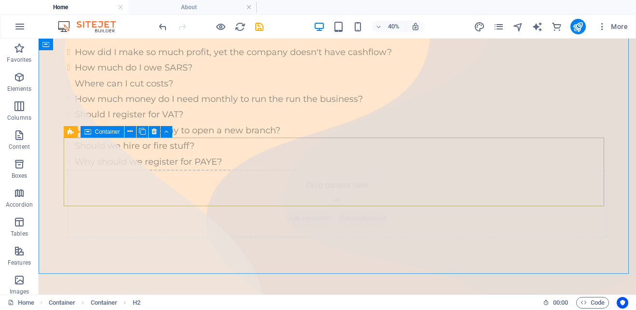
scroll to position [448, 0]
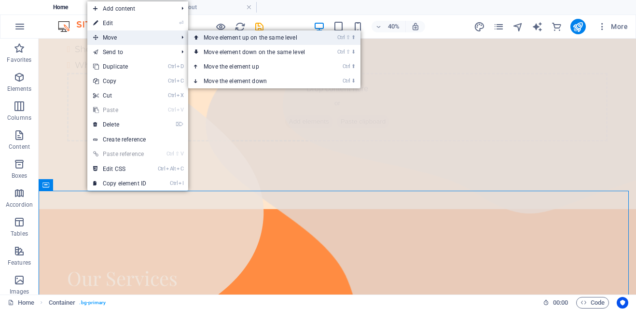
click at [230, 37] on link "Ctrl ⇧ ⬆ Move element up on the same level" at bounding box center [256, 37] width 136 height 14
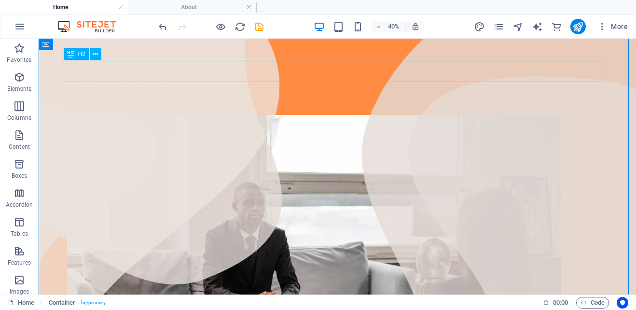
scroll to position [0, 0]
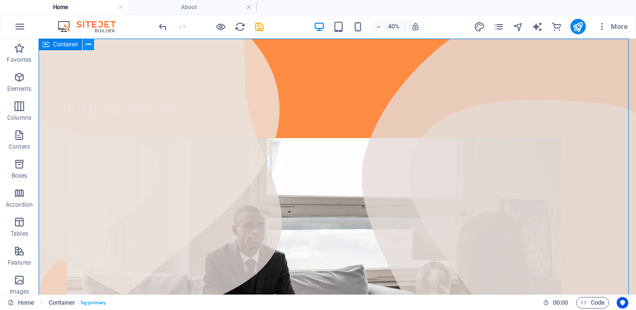
click at [85, 44] on button at bounding box center [89, 45] width 12 height 12
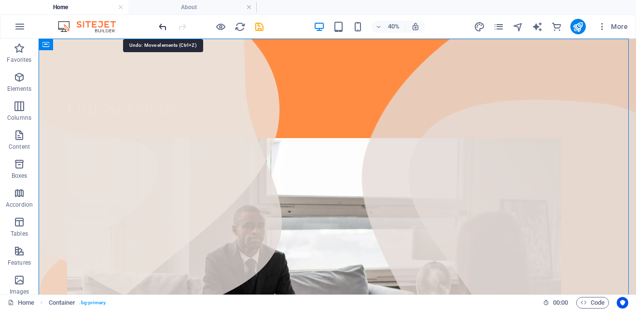
click at [166, 26] on icon "undo" at bounding box center [162, 26] width 11 height 11
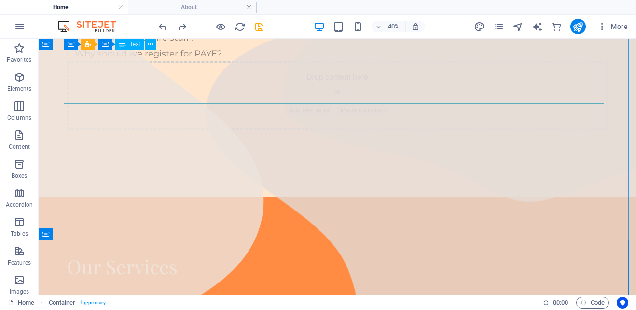
scroll to position [483, 0]
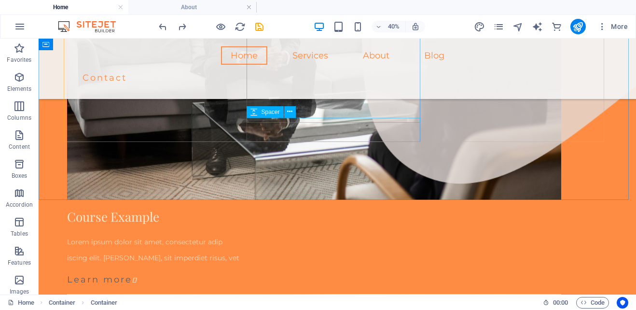
scroll to position [869, 0]
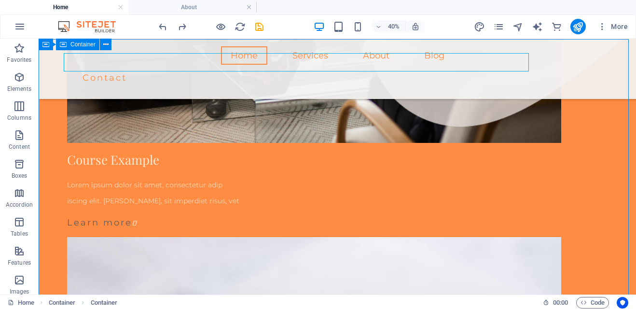
scroll to position [917, 0]
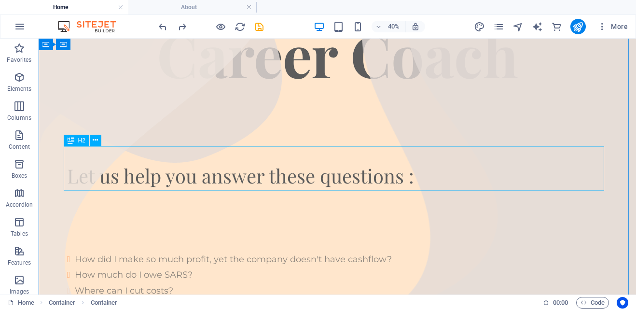
scroll to position [0, 0]
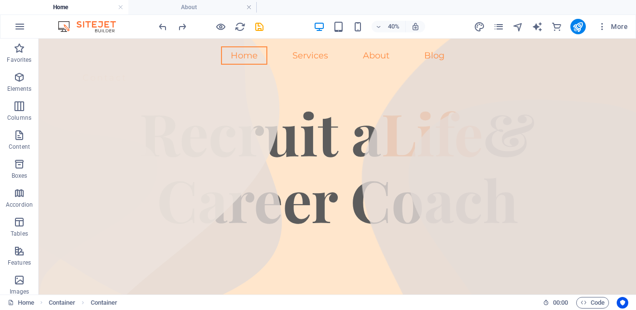
click at [89, 10] on h4 "Home" at bounding box center [64, 7] width 128 height 11
click at [169, 3] on h4 "About" at bounding box center [192, 7] width 128 height 11
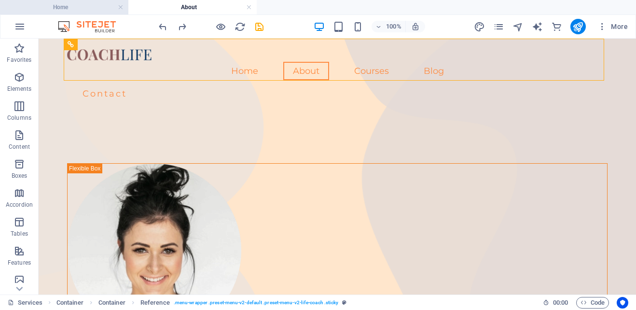
click at [84, 6] on h4 "Home" at bounding box center [64, 7] width 128 height 11
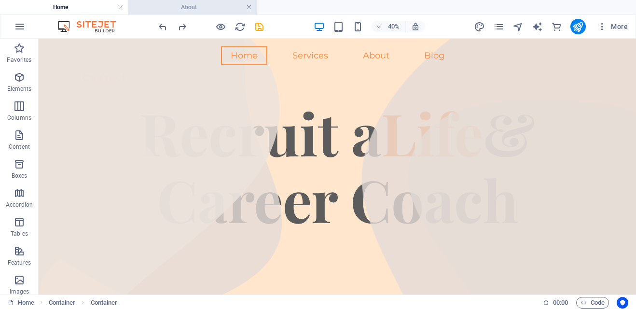
click at [248, 5] on link at bounding box center [249, 7] width 6 height 9
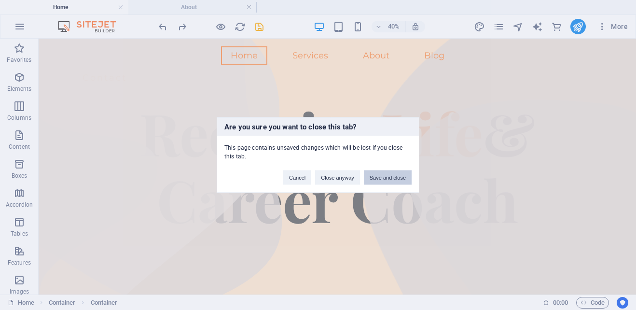
click at [386, 180] on button "Save and close" at bounding box center [388, 177] width 48 height 14
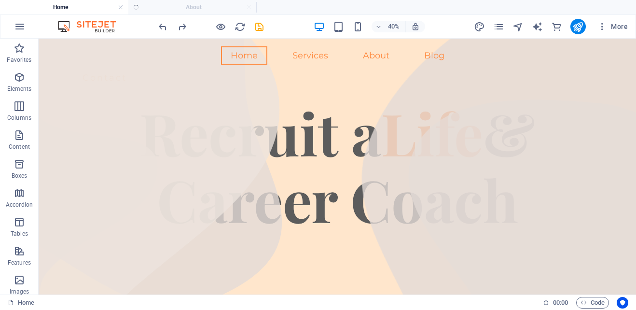
click at [77, 10] on h4 "Home" at bounding box center [64, 7] width 128 height 11
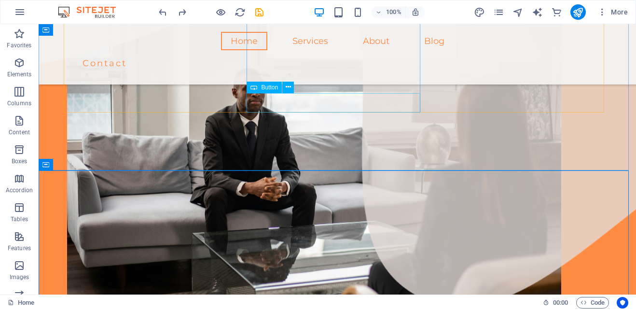
scroll to position [652, 0]
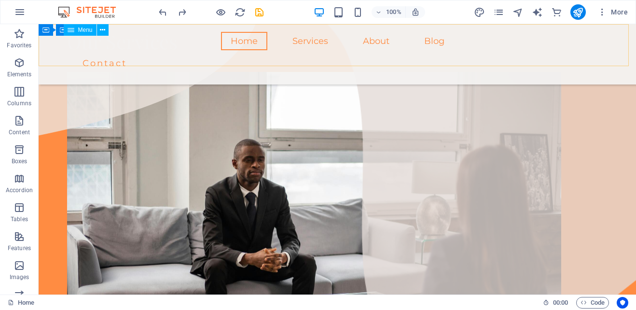
click at [268, 47] on nav "Home Services About Blog" at bounding box center [337, 41] width 541 height 18
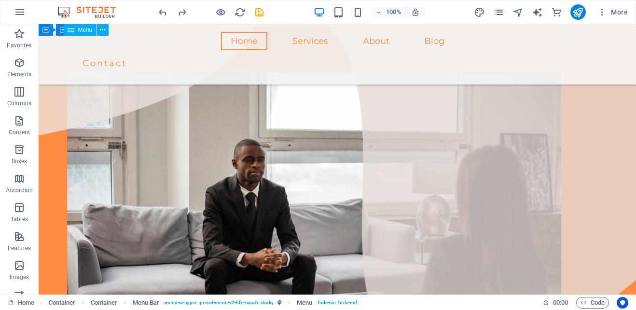
click at [268, 48] on nav "Home Services About Blog" at bounding box center [337, 41] width 541 height 18
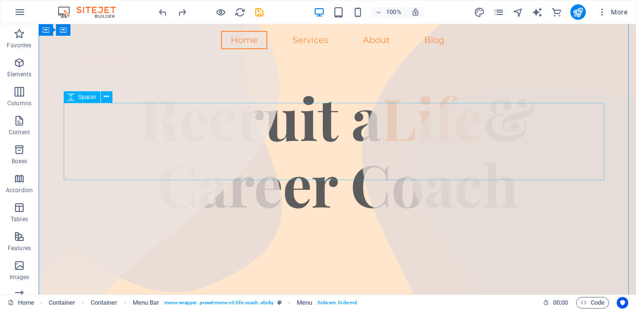
scroll to position [0, 0]
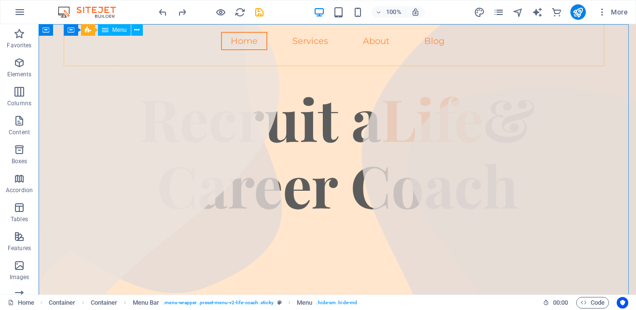
click at [281, 45] on nav "Home Services About Blog" at bounding box center [337, 41] width 541 height 18
click at [259, 46] on nav "Home Services About Blog" at bounding box center [337, 41] width 541 height 18
